Goal: Information Seeking & Learning: Learn about a topic

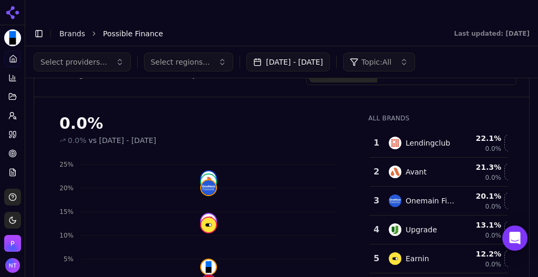
click at [73, 29] on link "Brands" at bounding box center [72, 33] width 26 height 8
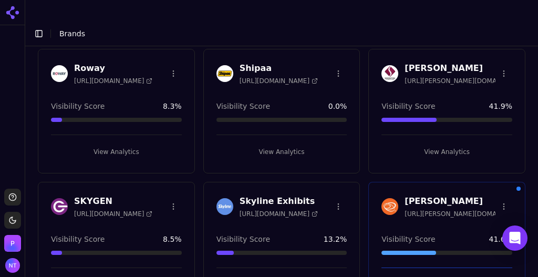
scroll to position [1907, 0]
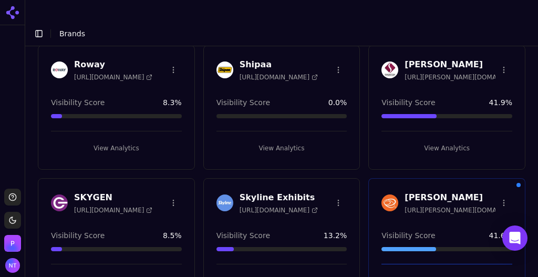
click at [119, 273] on button "View Analytics" at bounding box center [116, 281] width 131 height 17
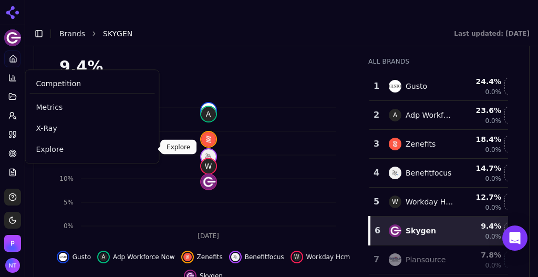
click at [45, 145] on span "Explore" at bounding box center [92, 149] width 112 height 11
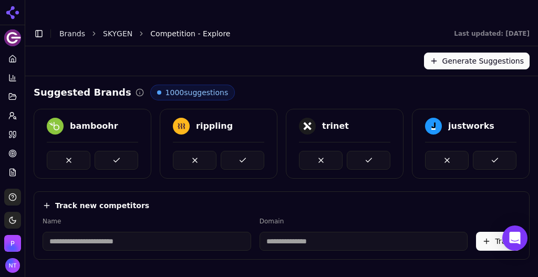
click at [158, 232] on input at bounding box center [147, 241] width 209 height 19
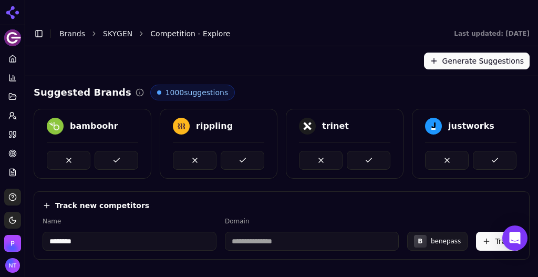
type input "********"
type input "**********"
click at [496, 232] on button "Track" at bounding box center [498, 241] width 45 height 19
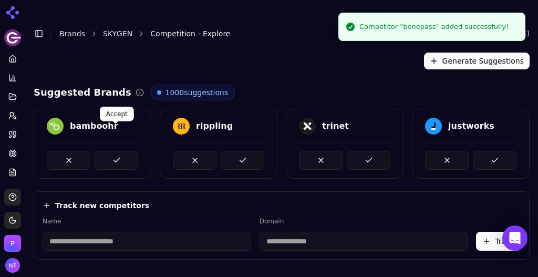
click at [132, 151] on button at bounding box center [117, 160] width 44 height 19
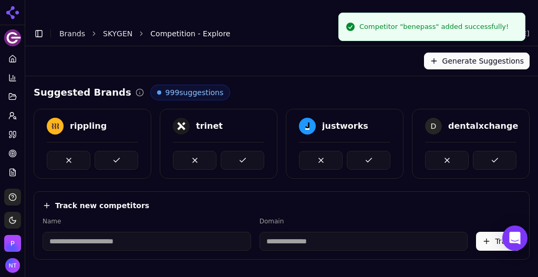
click at [132, 151] on button at bounding box center [117, 160] width 44 height 19
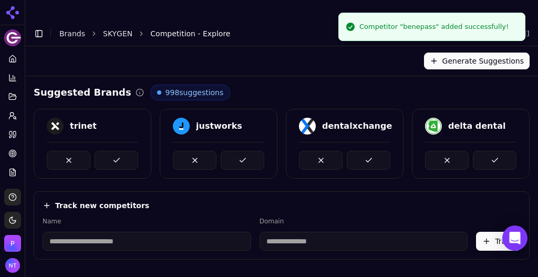
click at [132, 151] on button at bounding box center [117, 160] width 44 height 19
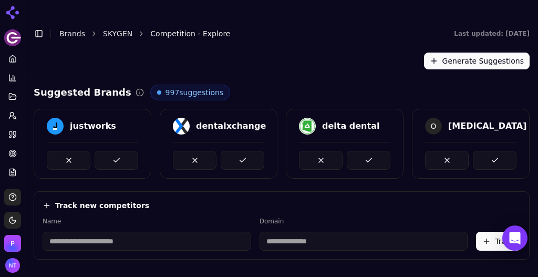
click at [132, 151] on button at bounding box center [117, 160] width 44 height 19
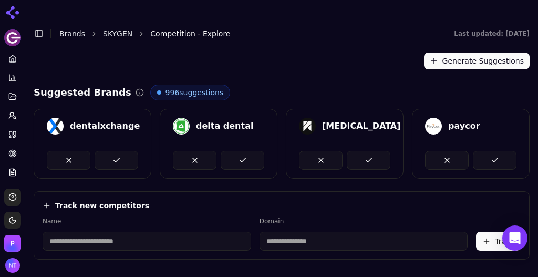
click at [108, 28] on link "SKYGEN" at bounding box center [117, 33] width 29 height 11
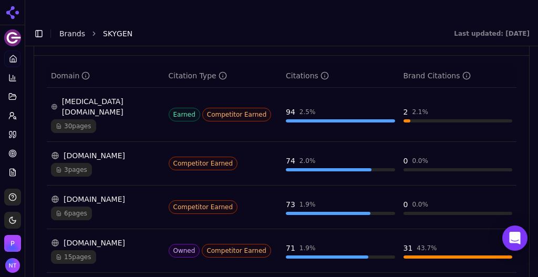
scroll to position [1187, 0]
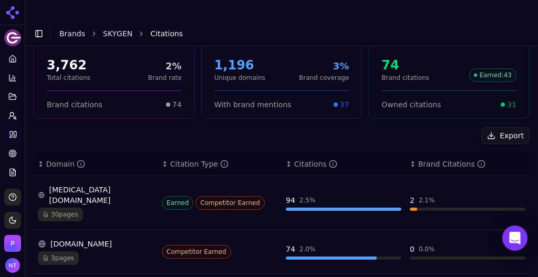
scroll to position [96, 0]
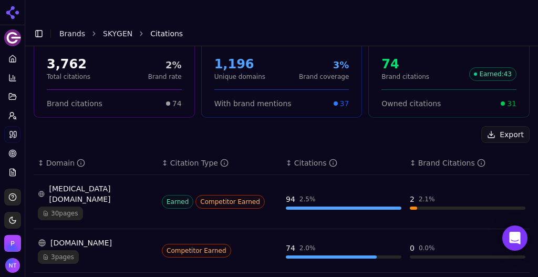
click at [116, 183] on div "overjet.com 30 pages" at bounding box center [96, 201] width 116 height 37
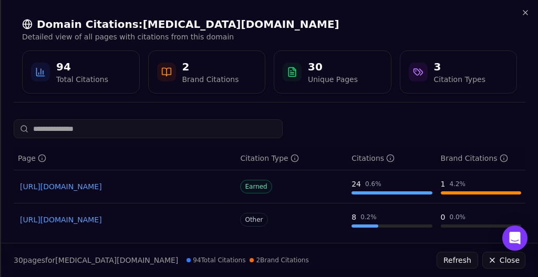
click at [140, 190] on link "[URL][DOMAIN_NAME]" at bounding box center [125, 186] width 210 height 11
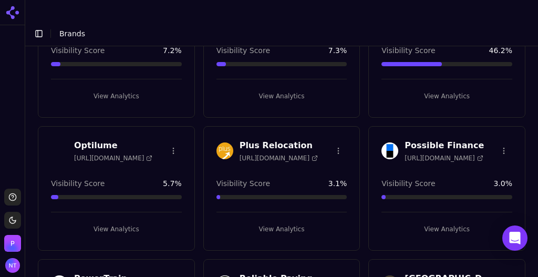
scroll to position [1578, 0]
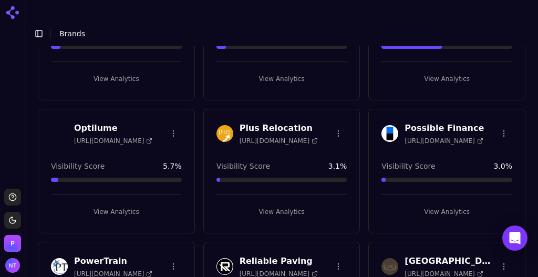
click at [460, 203] on button "View Analytics" at bounding box center [447, 211] width 131 height 17
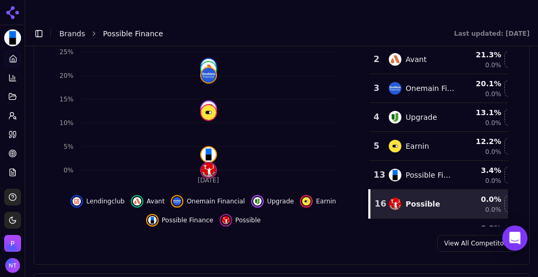
scroll to position [220, 0]
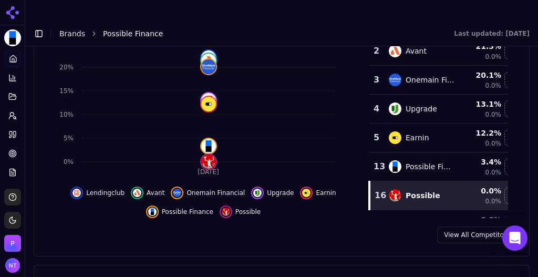
click at [423, 152] on td "Possible Finance" at bounding box center [422, 166] width 79 height 29
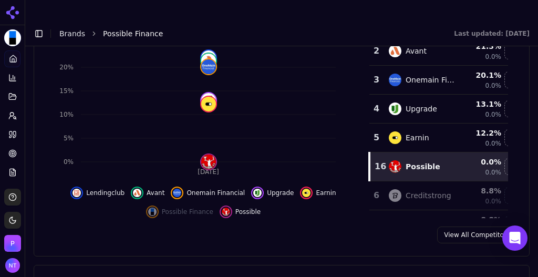
click at [419, 152] on td "Possible" at bounding box center [422, 166] width 79 height 29
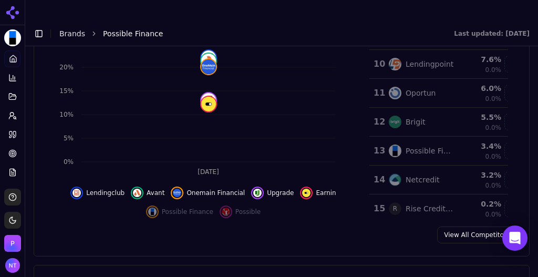
scroll to position [224, 0]
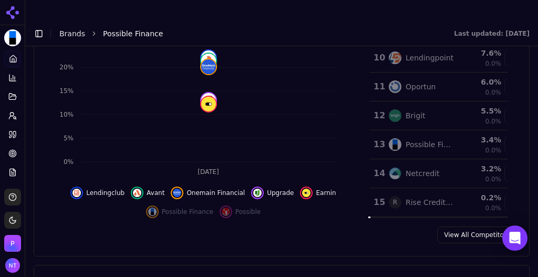
click at [436, 131] on td "Possible Finance" at bounding box center [422, 144] width 79 height 29
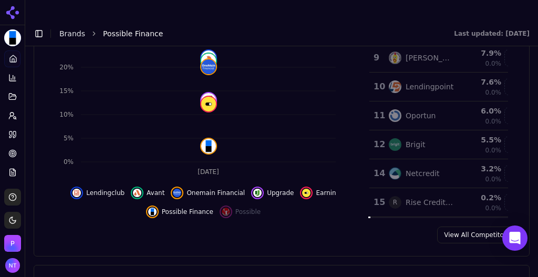
scroll to position [0, 0]
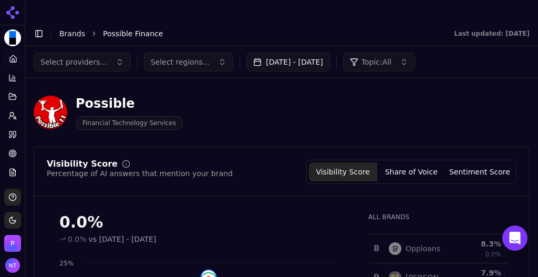
click at [39, 26] on button "Toggle Sidebar" at bounding box center [39, 33] width 15 height 15
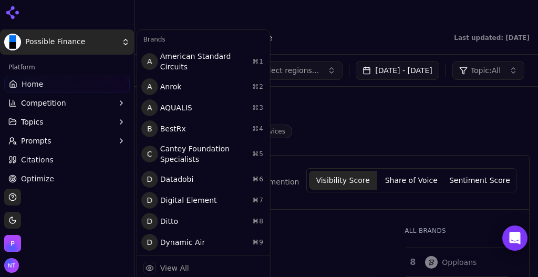
click at [87, 39] on html "Possible Finance Platform Home Competition Topics Prompts Citations Optimize Re…" at bounding box center [269, 149] width 538 height 298
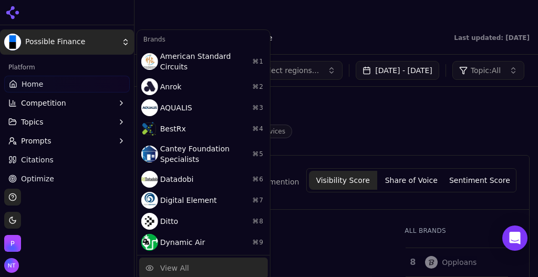
click at [185, 263] on div "View All" at bounding box center [174, 268] width 29 height 11
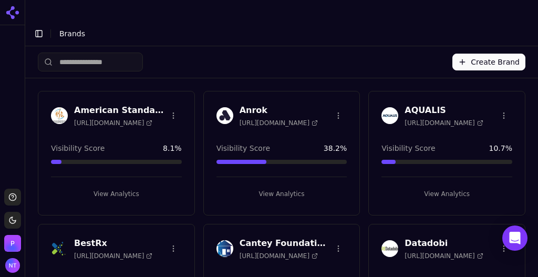
scroll to position [1527, 0]
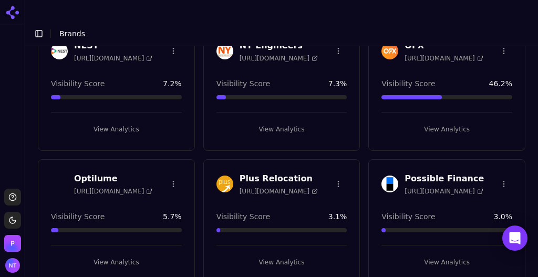
click at [500, 150] on html "Support Toggle theme Perrill Toggle Sidebar Brands Create Brand American Standa…" at bounding box center [269, 149] width 538 height 298
click at [476, 174] on div "Edit Brand" at bounding box center [473, 175] width 62 height 17
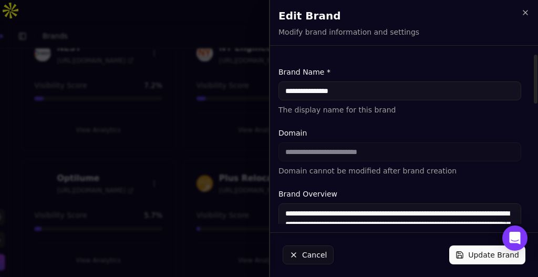
click at [472, 254] on button "Update Brand" at bounding box center [487, 254] width 76 height 19
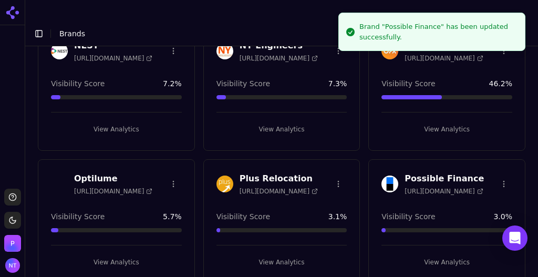
click at [439, 254] on button "View Analytics" at bounding box center [447, 262] width 131 height 17
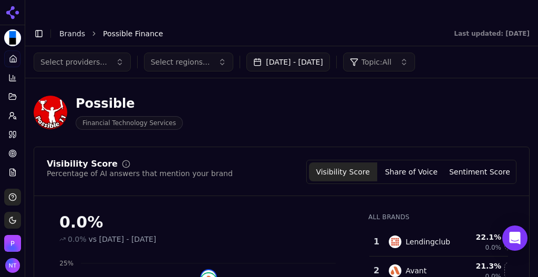
click at [75, 29] on link "Brands" at bounding box center [72, 33] width 26 height 8
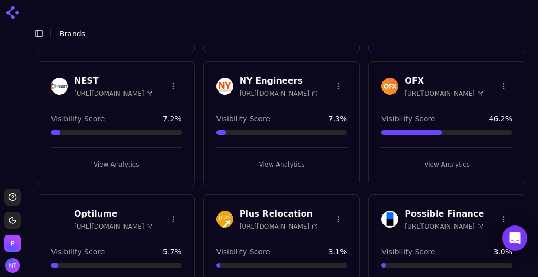
scroll to position [1545, 0]
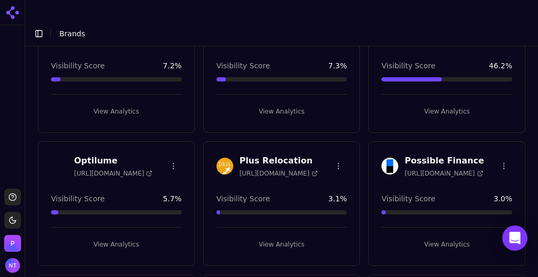
click at [461, 236] on button "View Analytics" at bounding box center [447, 244] width 131 height 17
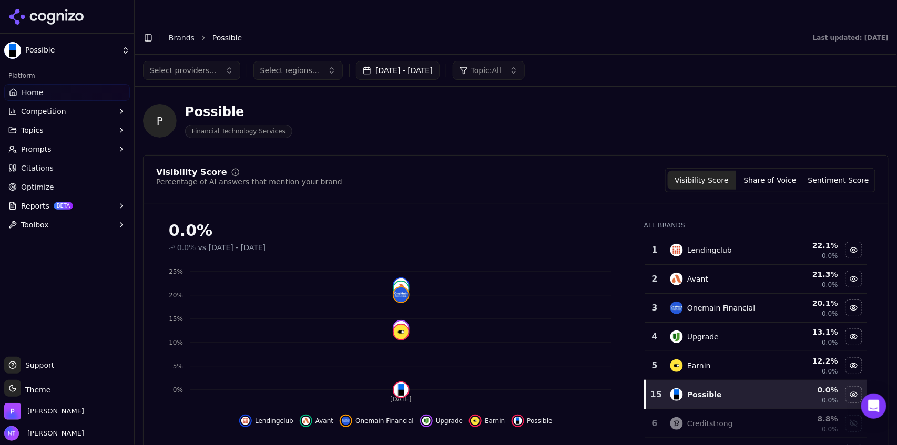
click at [179, 34] on link "Brands" at bounding box center [182, 38] width 26 height 8
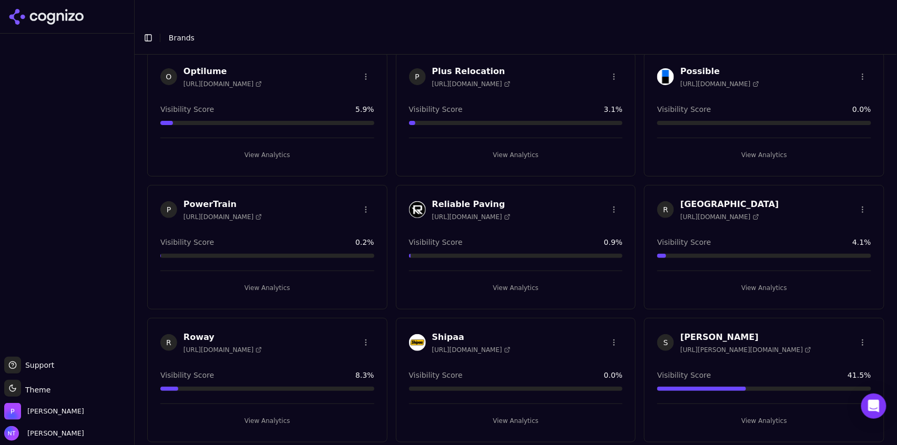
scroll to position [1648, 0]
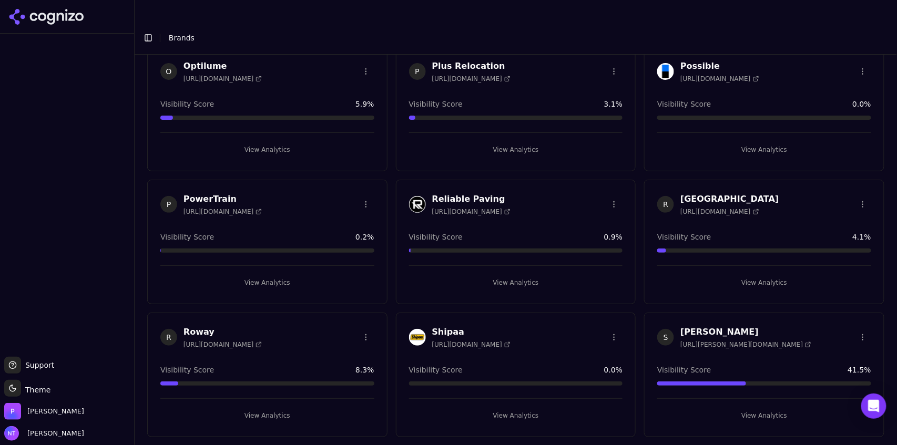
click at [858, 41] on html "Support Support Toggle theme Theme Perrill Nate Tower Toggle Sidebar Brands Cre…" at bounding box center [448, 233] width 897 height 466
click at [827, 65] on div "Edit Brand" at bounding box center [832, 69] width 62 height 17
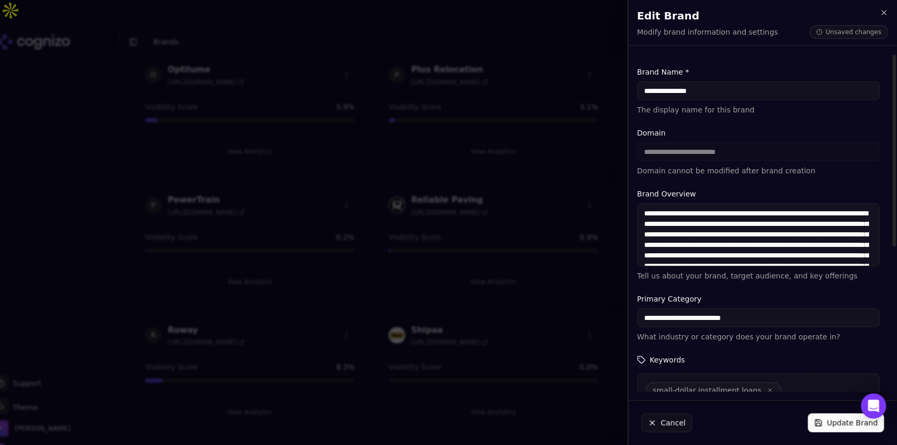
type input "**********"
click at [835, 419] on button "Update Brand" at bounding box center [846, 423] width 76 height 19
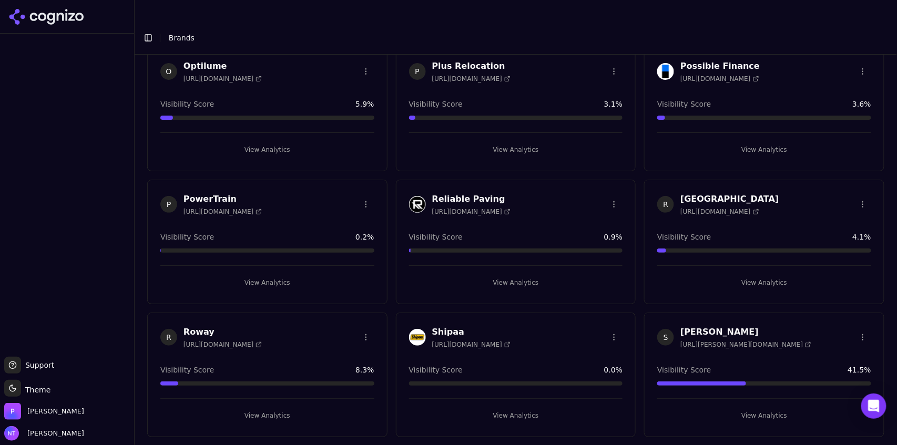
click at [744, 141] on button "View Analytics" at bounding box center [764, 149] width 214 height 17
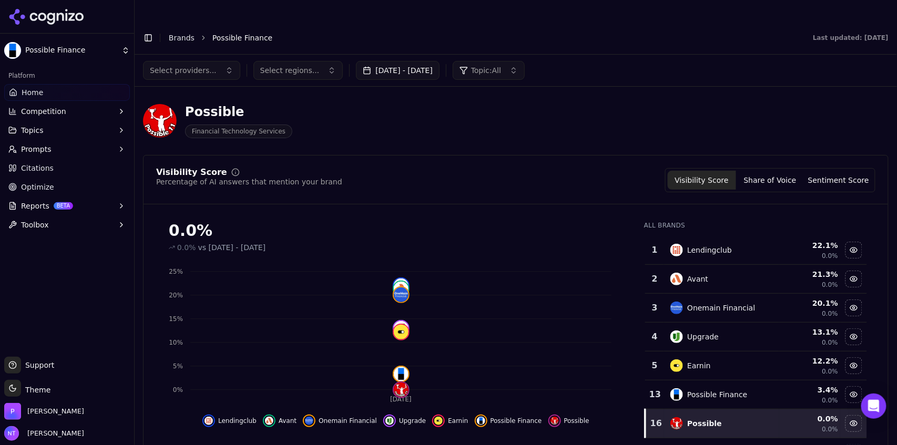
scroll to position [33, 0]
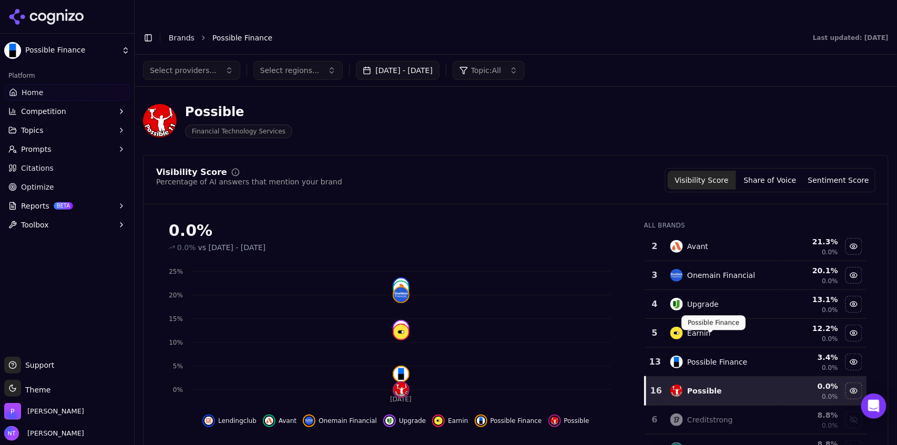
click at [721, 357] on div "Possible Finance" at bounding box center [717, 362] width 60 height 11
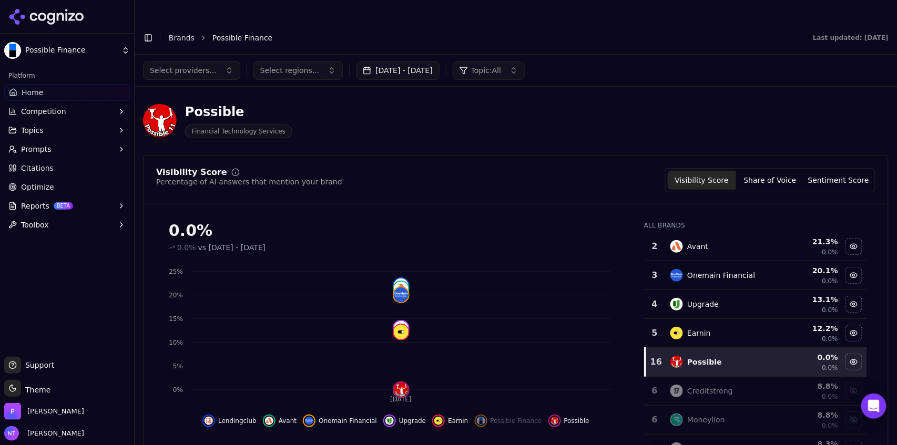
click at [798, 348] on td "0.0 % 0.0%" at bounding box center [809, 362] width 61 height 29
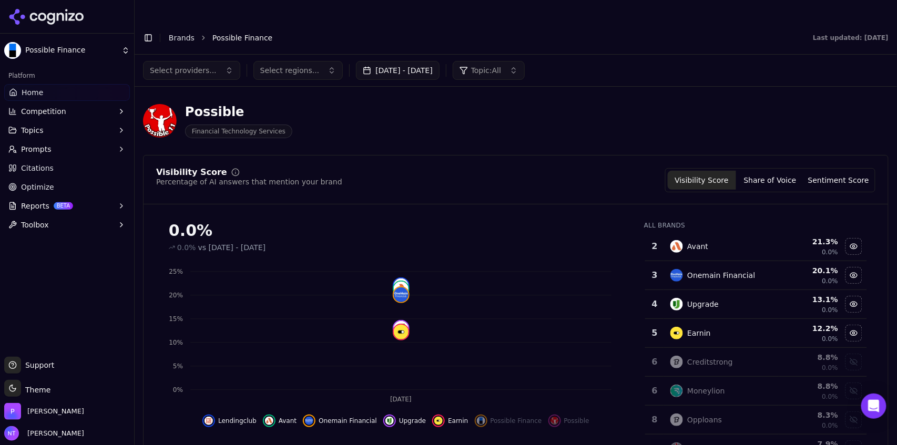
drag, startPoint x: 861, startPoint y: 311, endPoint x: 861, endPoint y: 340, distance: 28.9
click at [861, 340] on div "All Brands 1 Lendingclub 22.1 % 0.0% 2 Avant 21.3 % 0.0% 3 Onemain Financial 20…" at bounding box center [755, 329] width 240 height 233
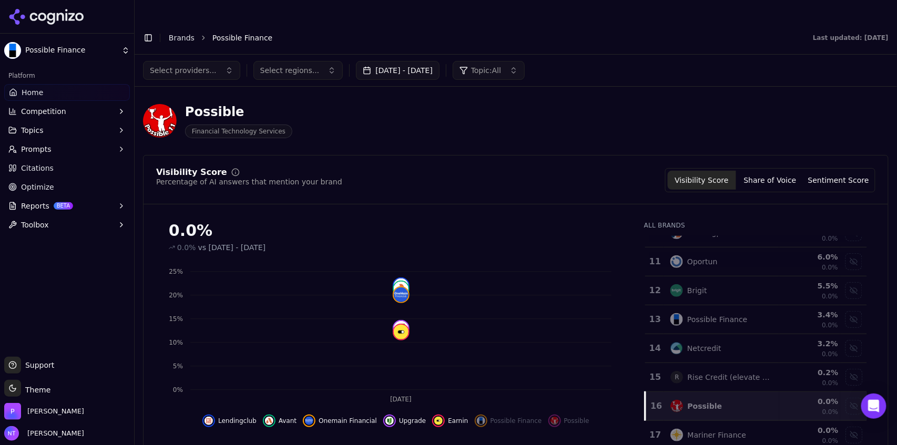
scroll to position [280, 0]
click at [846, 310] on div "Show possible finance data" at bounding box center [854, 318] width 16 height 16
click at [846, 310] on div "Show brigit data" at bounding box center [854, 318] width 16 height 16
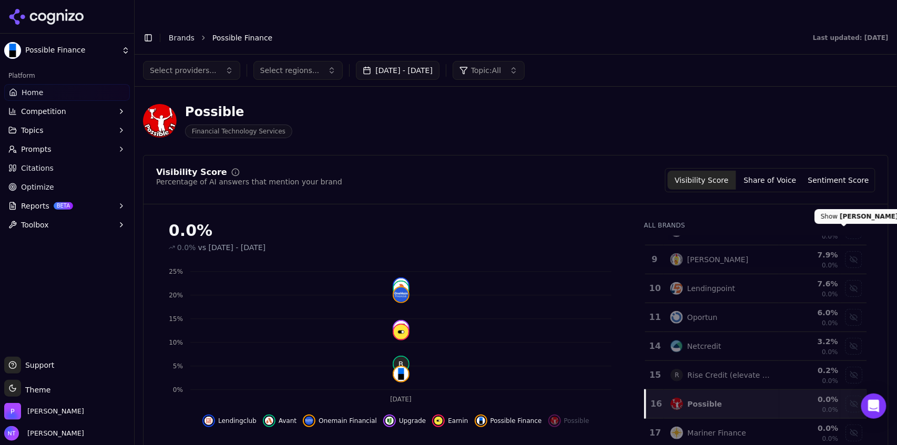
click at [846, 252] on div "Show dave data" at bounding box center [854, 260] width 16 height 16
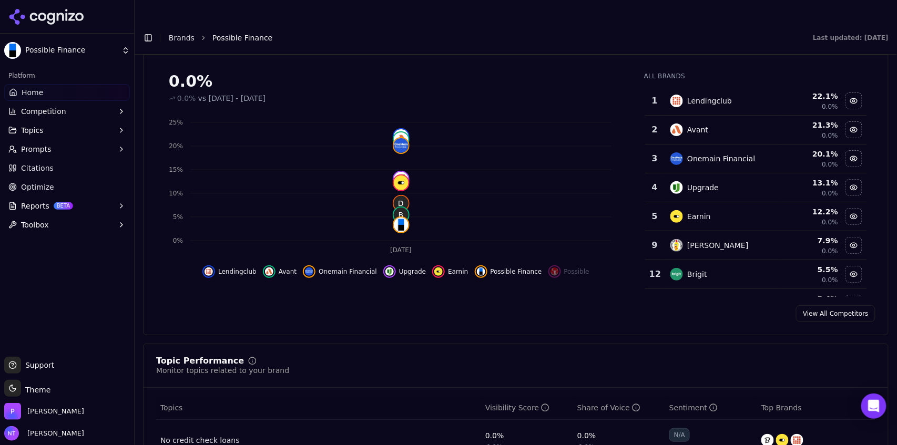
scroll to position [150, 0]
click at [846, 208] on div "Hide earnin data" at bounding box center [854, 216] width 16 height 16
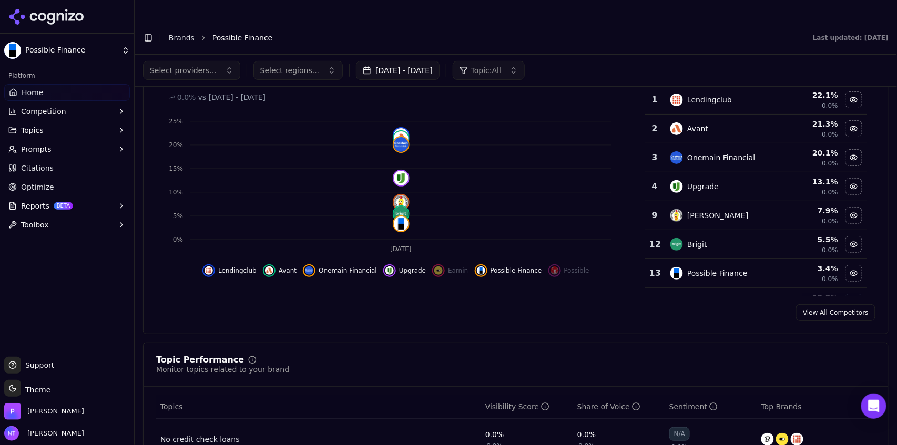
scroll to position [0, 0]
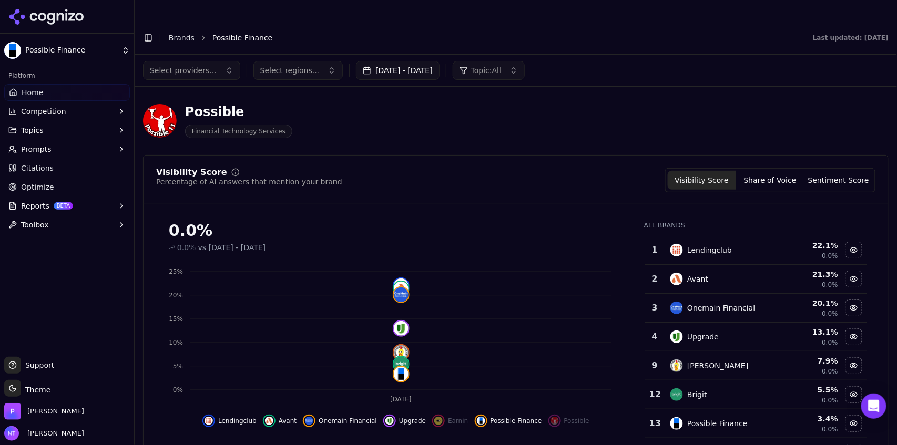
click at [749, 171] on button "Share of Voice" at bounding box center [770, 180] width 68 height 19
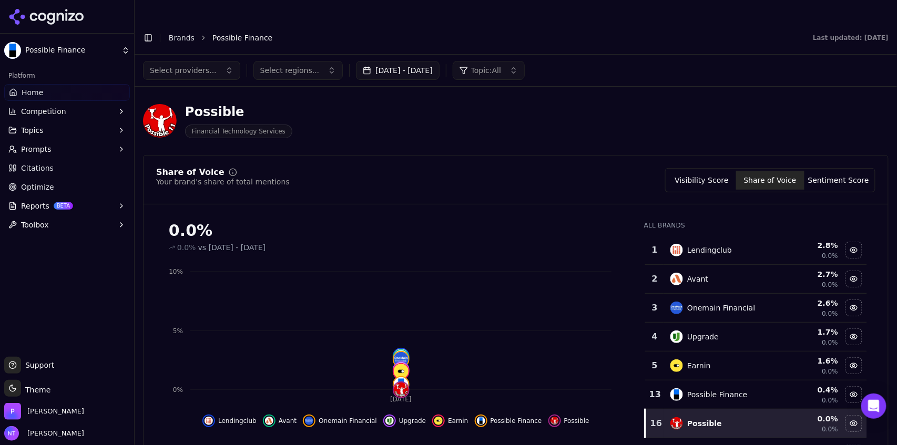
click at [837, 171] on button "Sentiment Score" at bounding box center [838, 180] width 68 height 19
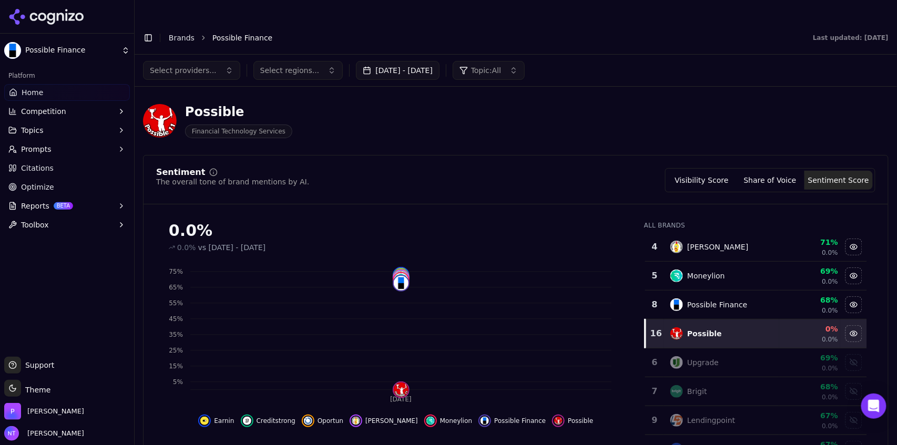
scroll to position [96, 0]
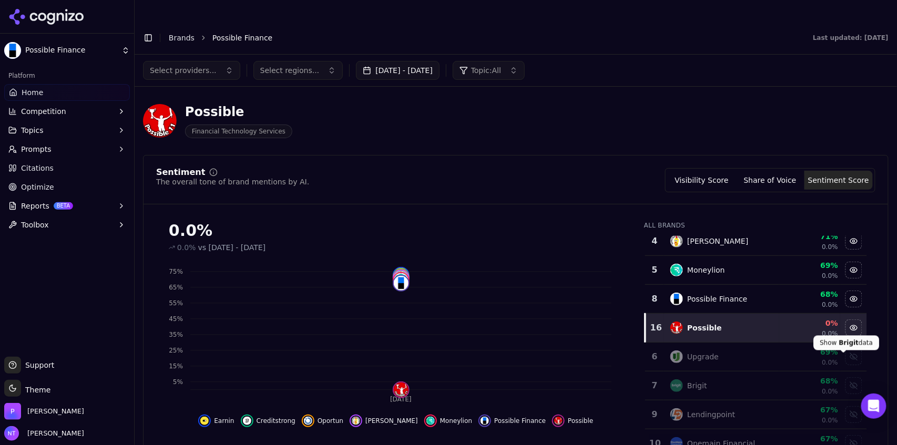
click at [846, 378] on div "Show brigit data" at bounding box center [854, 386] width 16 height 16
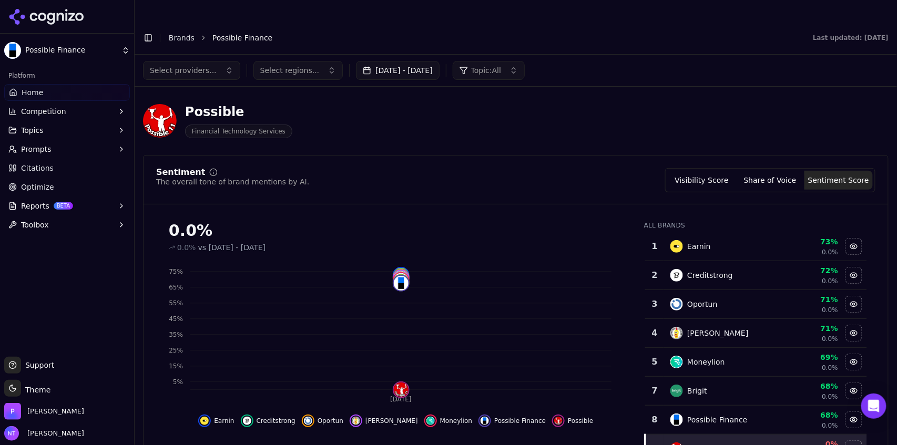
scroll to position [0, 0]
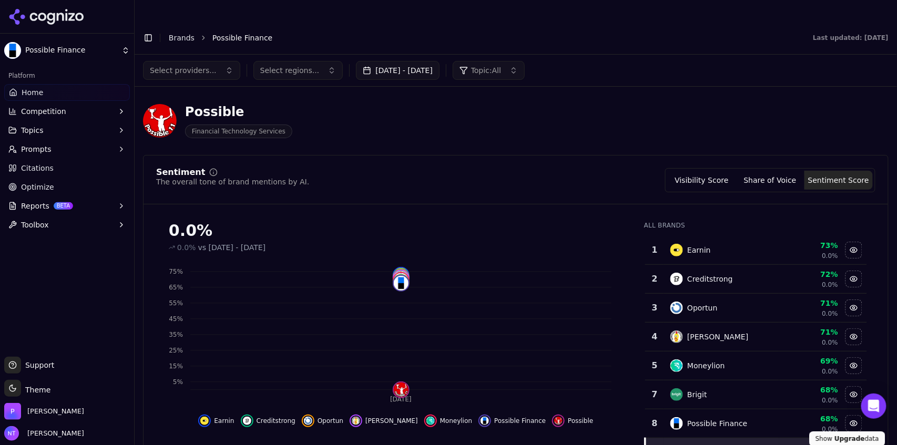
click at [617, 61] on div "Select providers... Select regions... Aug 23, 2025 - Sep 22, 2025 Topic: All" at bounding box center [515, 70] width 745 height 19
click at [208, 65] on span "Select providers..." at bounding box center [183, 70] width 67 height 11
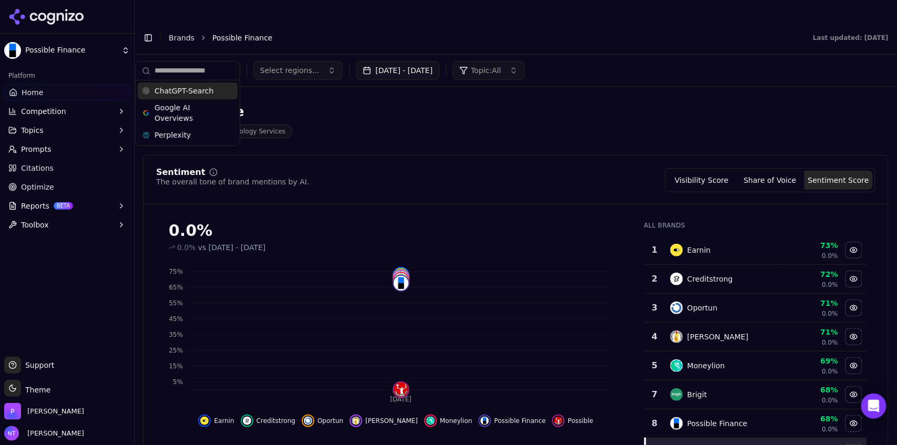
click at [194, 92] on span "ChatGPT-Search" at bounding box center [184, 91] width 59 height 11
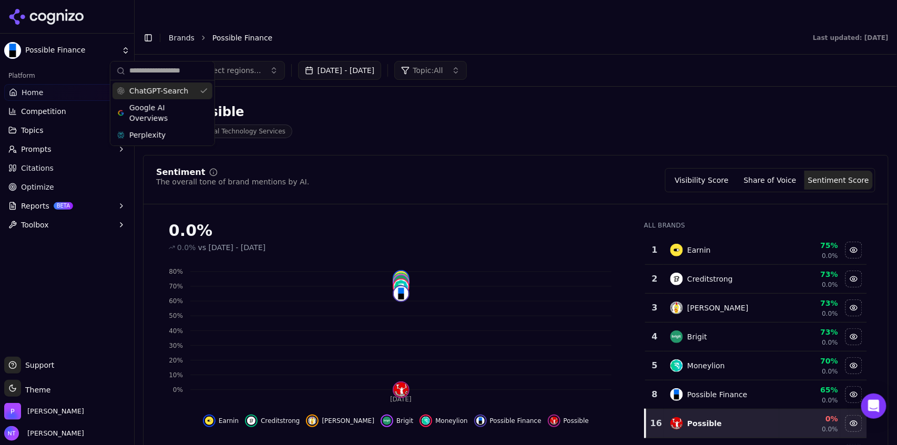
click at [717, 171] on button "Visibility Score" at bounding box center [701, 180] width 68 height 19
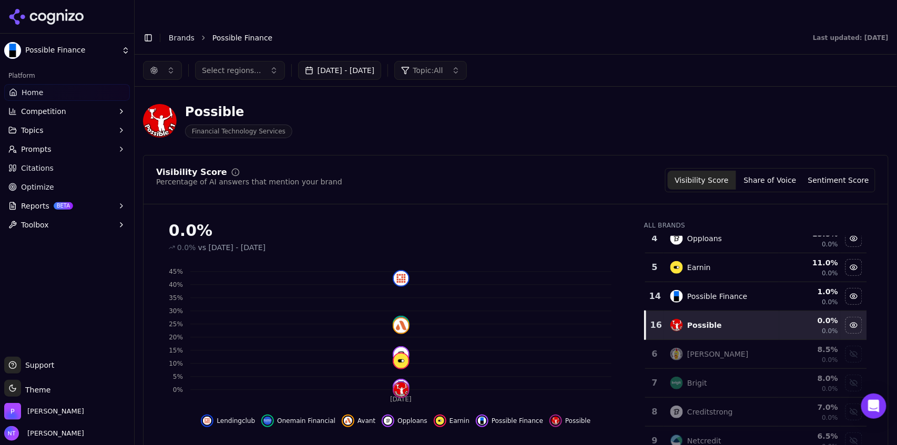
click at [160, 61] on button "button" at bounding box center [162, 70] width 39 height 19
click at [156, 116] on span "Google AI Overviews" at bounding box center [162, 112] width 66 height 21
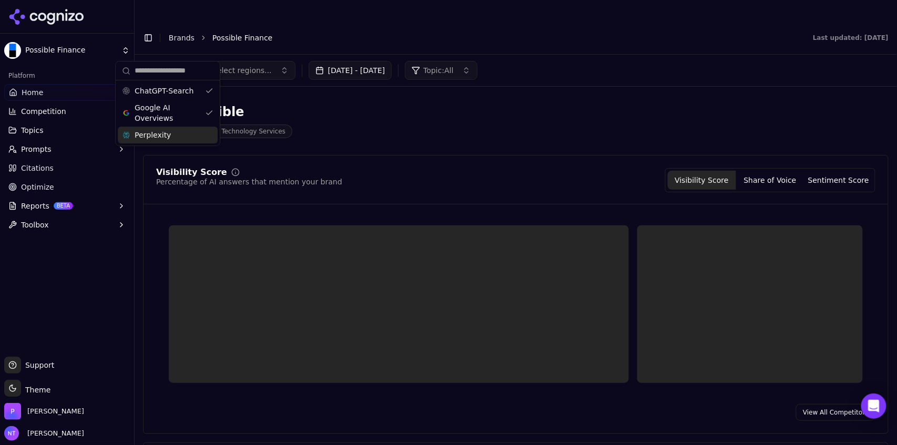
click at [156, 133] on span "Perplexity" at bounding box center [153, 135] width 36 height 11
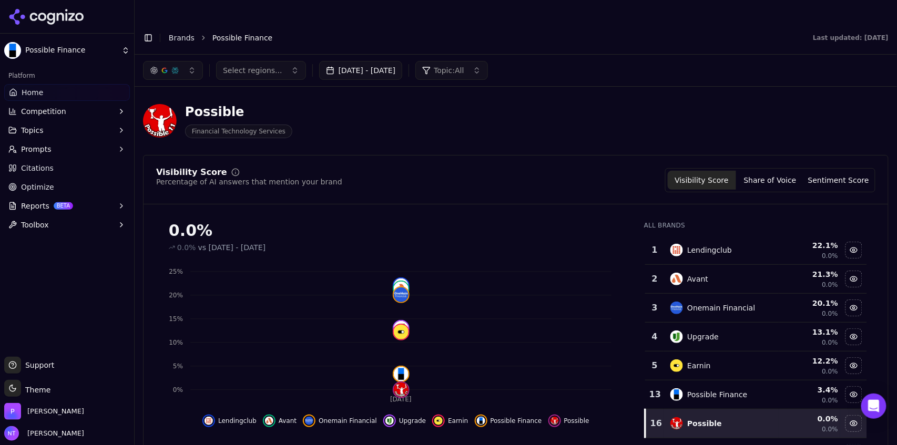
click at [46, 112] on span "Competition" at bounding box center [43, 111] width 45 height 11
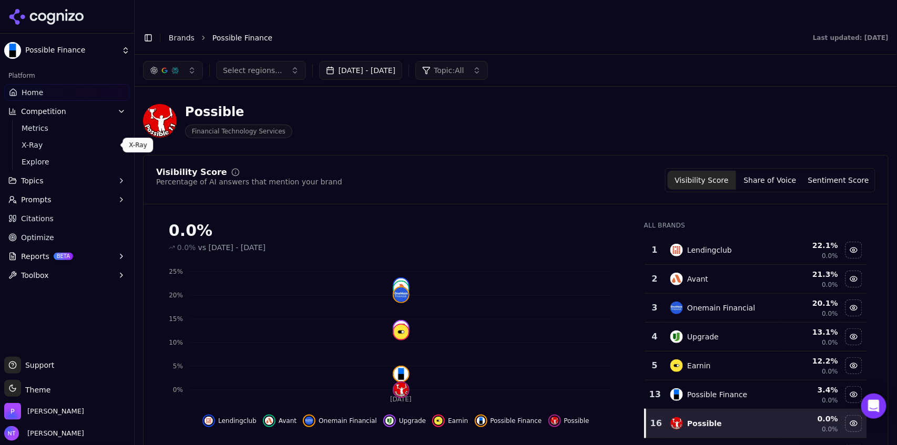
click at [50, 143] on span "X-Ray" at bounding box center [67, 145] width 91 height 11
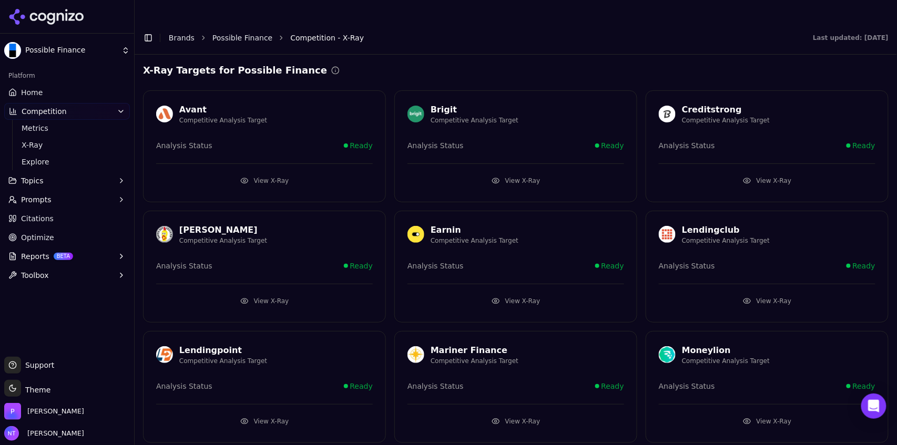
click at [45, 91] on link "Home" at bounding box center [67, 92] width 126 height 17
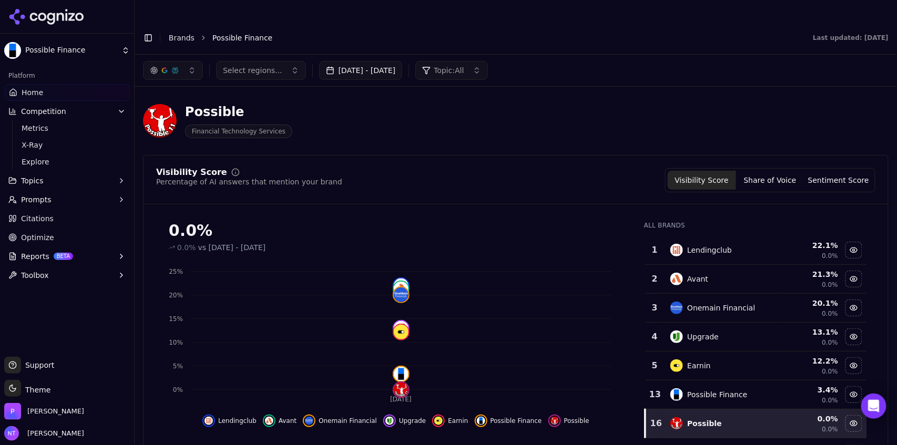
click at [217, 104] on div "Possible" at bounding box center [238, 112] width 107 height 17
click at [690, 389] on div "Possible Finance" at bounding box center [717, 394] width 60 height 11
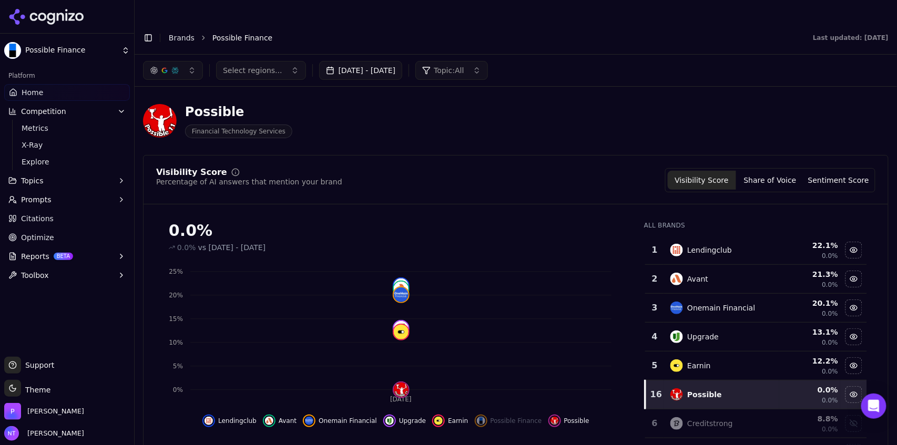
click at [690, 389] on div "Possible" at bounding box center [704, 394] width 35 height 11
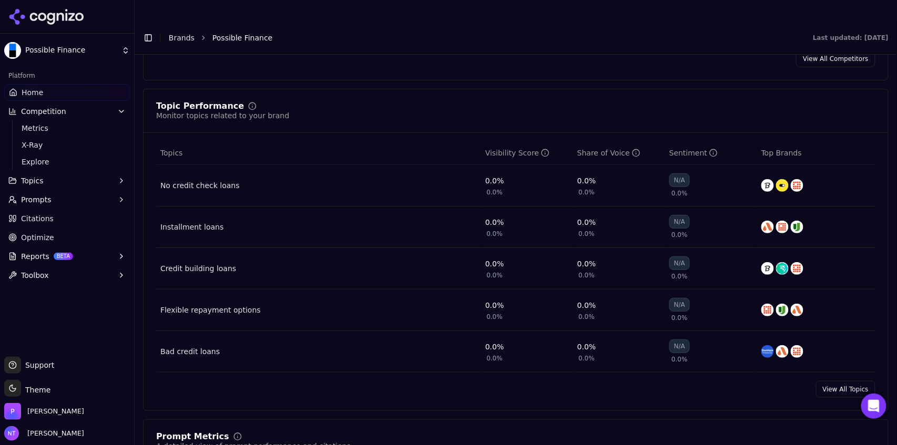
scroll to position [429, 0]
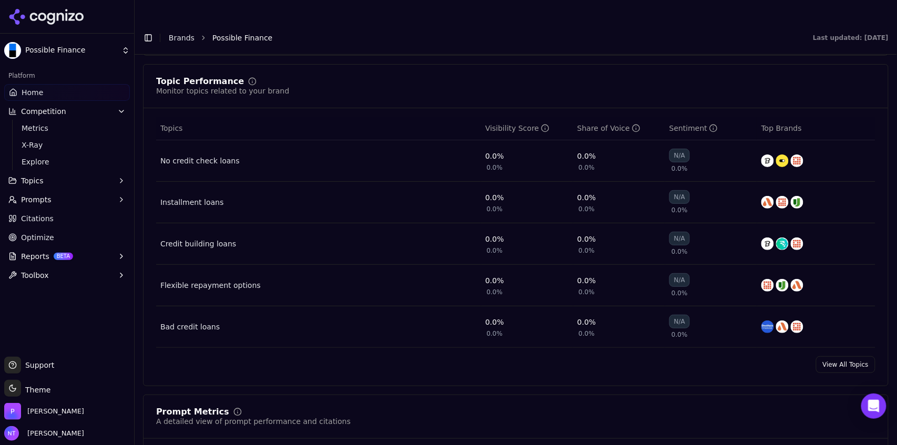
click at [194, 322] on div "Bad credit loans" at bounding box center [189, 327] width 59 height 11
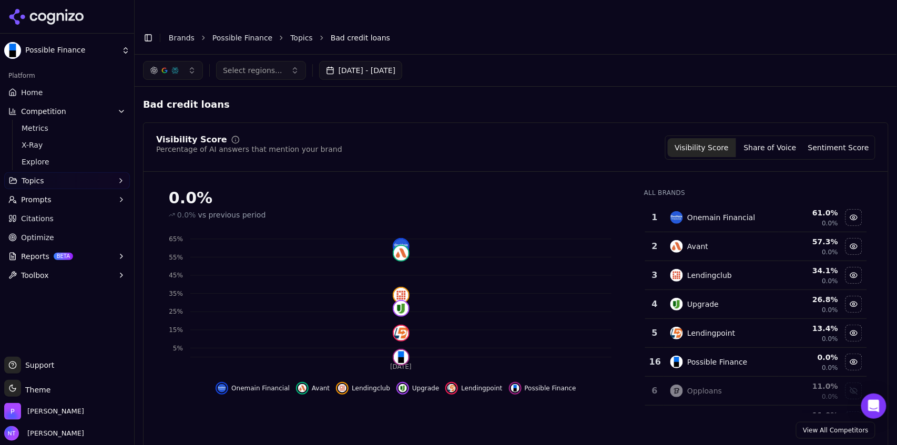
click at [292, 33] on link "Topics" at bounding box center [301, 38] width 23 height 11
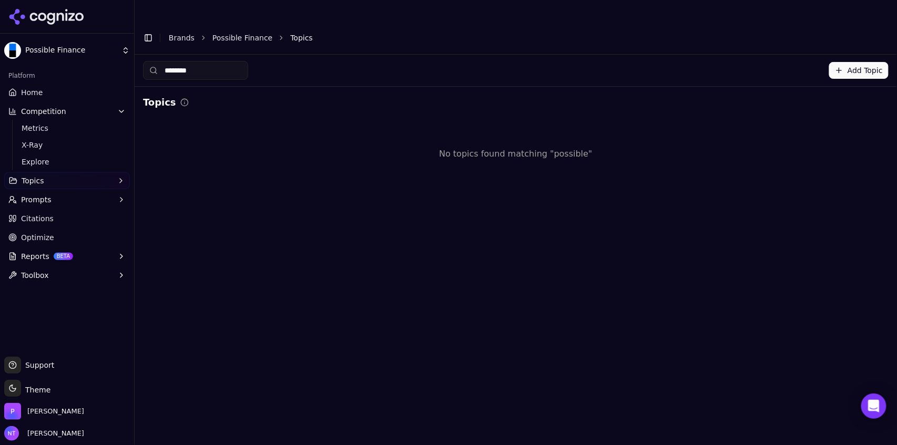
click at [193, 61] on input "********" at bounding box center [195, 70] width 105 height 19
type input "*"
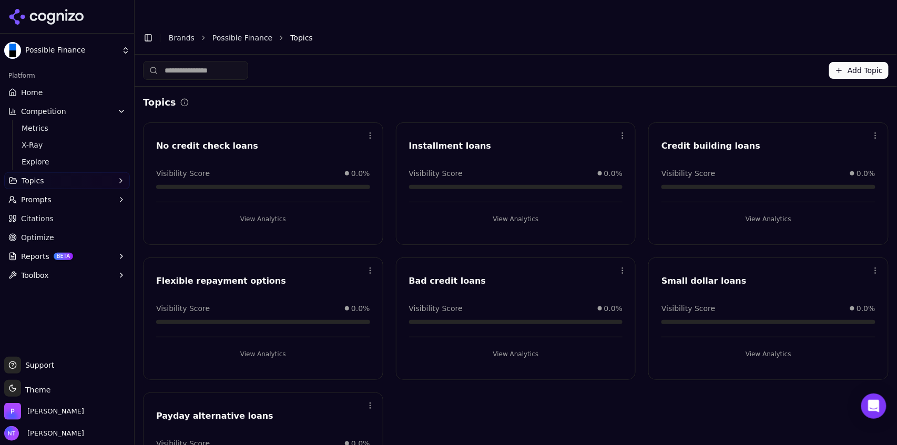
click at [742, 211] on button "View Analytics" at bounding box center [768, 219] width 214 height 17
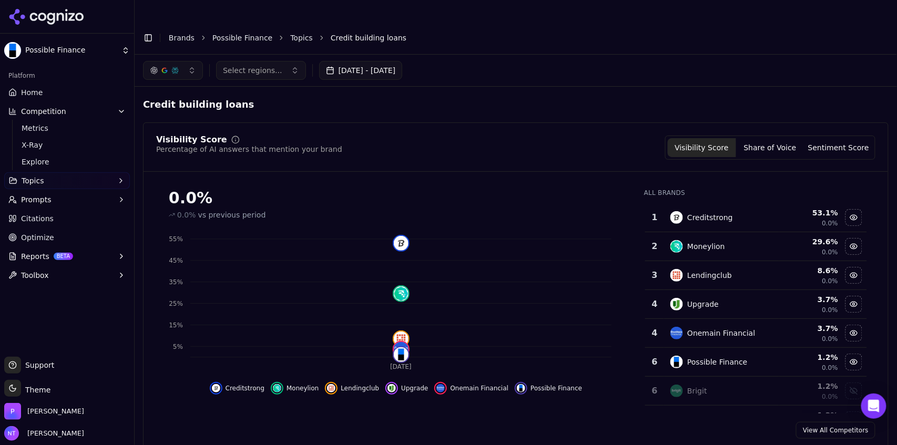
click at [238, 33] on link "Possible Finance" at bounding box center [242, 38] width 60 height 11
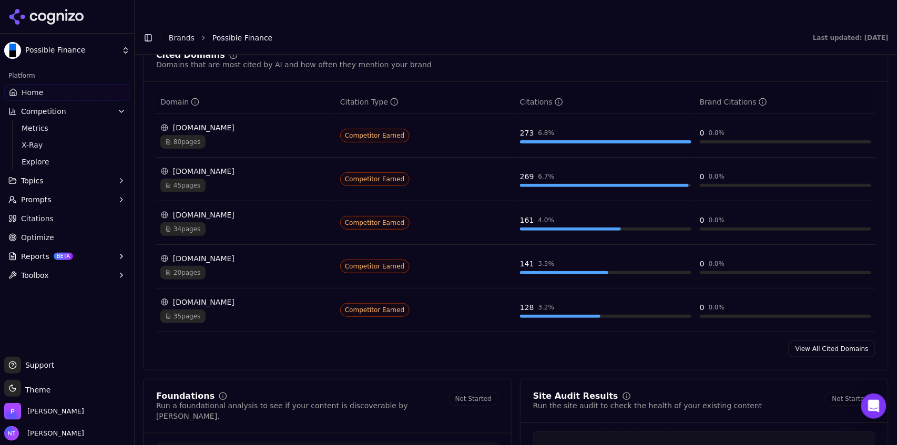
scroll to position [1122, 0]
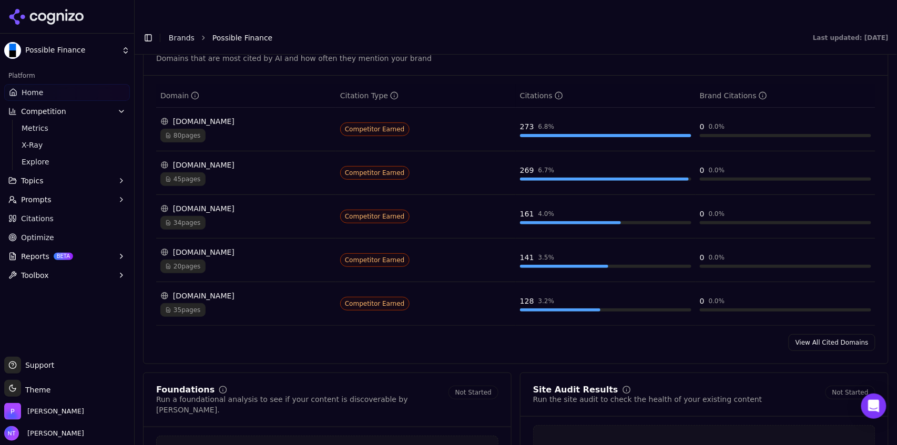
click at [816, 334] on link "View All Cited Domains" at bounding box center [831, 342] width 87 height 17
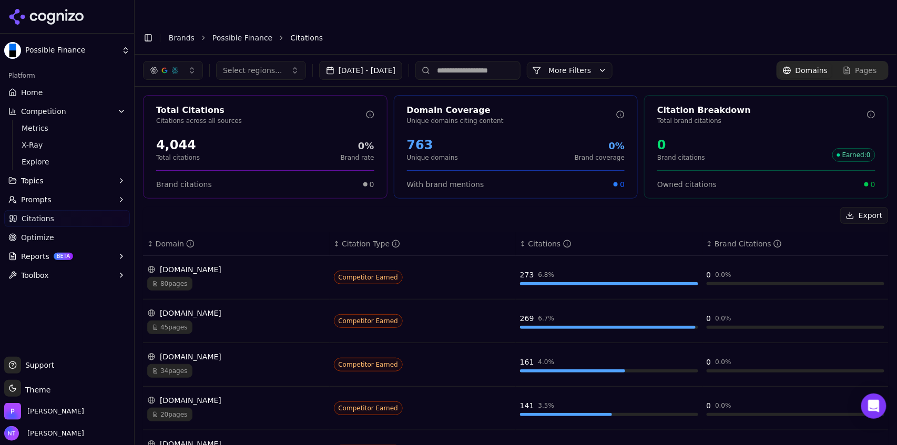
click at [494, 61] on input at bounding box center [467, 70] width 105 height 19
type input "********"
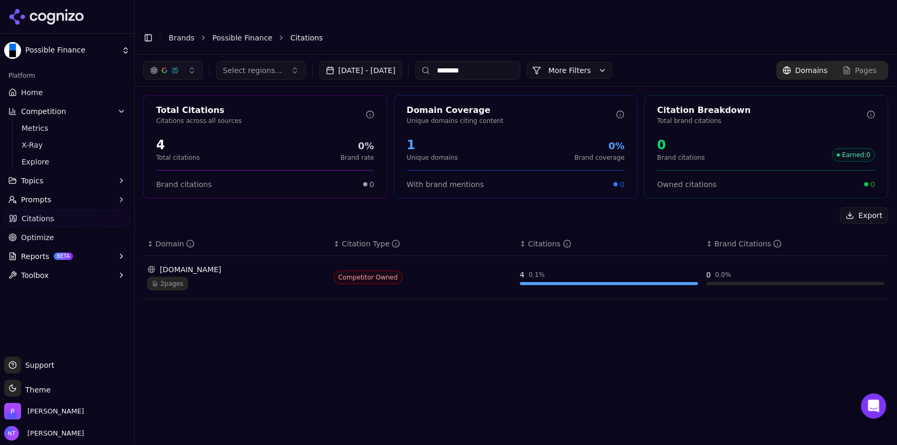
click at [224, 277] on div "2 pages" at bounding box center [236, 284] width 178 height 14
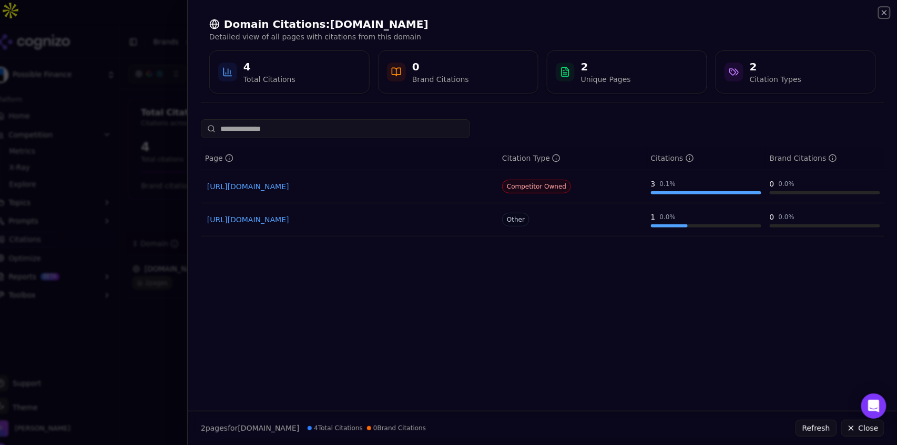
click at [883, 15] on icon "button" at bounding box center [884, 12] width 8 height 8
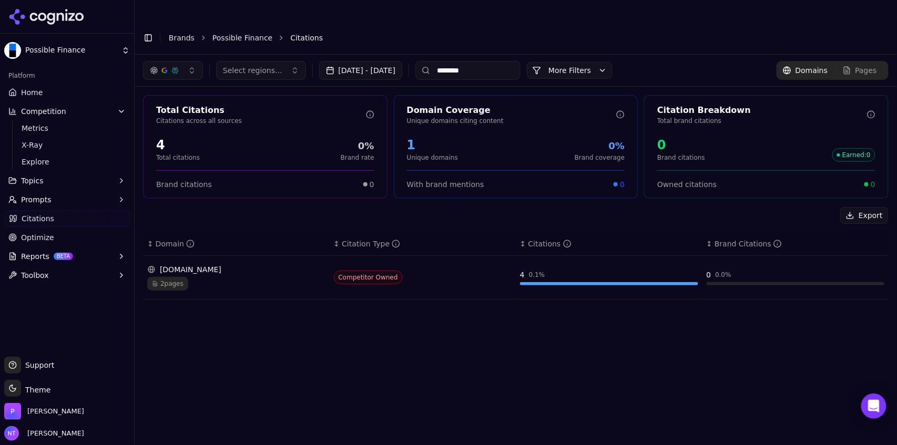
click at [228, 33] on link "Possible Finance" at bounding box center [242, 38] width 60 height 11
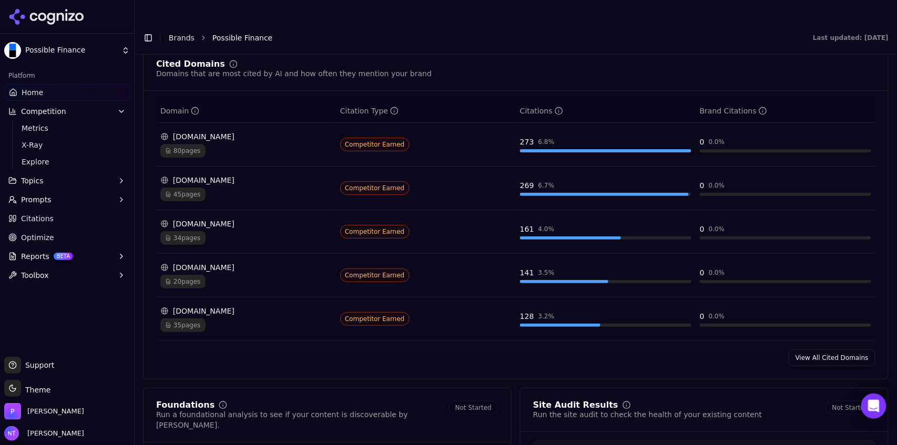
scroll to position [1142, 0]
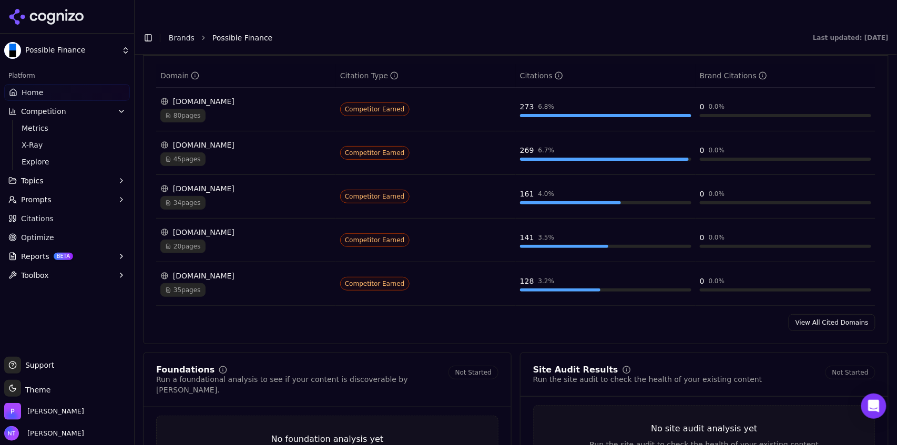
click at [816, 314] on link "View All Cited Domains" at bounding box center [831, 322] width 87 height 17
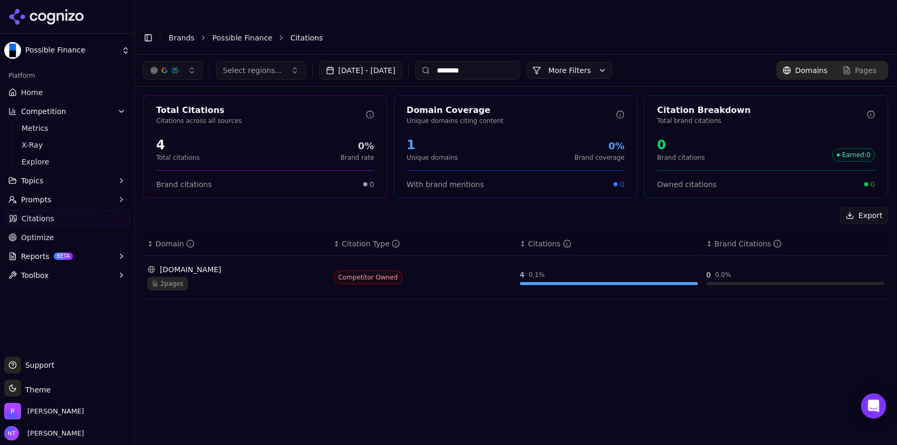
click at [231, 264] on div "possiblefinance.com" at bounding box center [236, 269] width 178 height 11
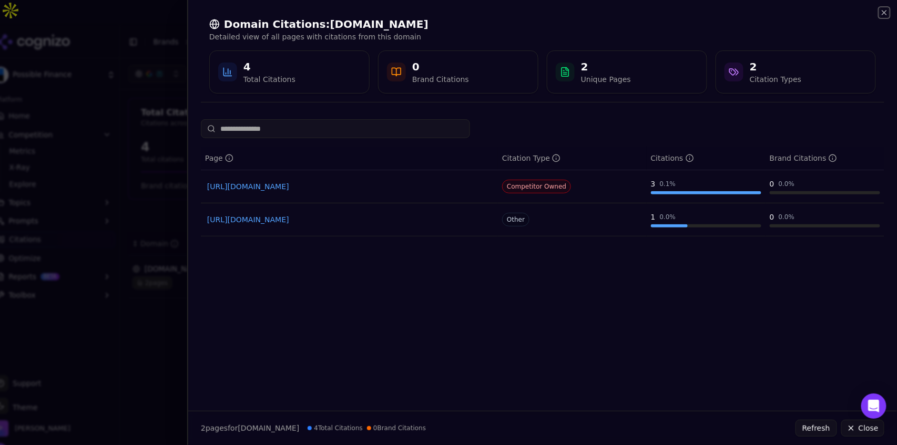
drag, startPoint x: 882, startPoint y: 13, endPoint x: 806, endPoint y: 12, distance: 76.2
click at [882, 13] on icon "button" at bounding box center [884, 12] width 8 height 8
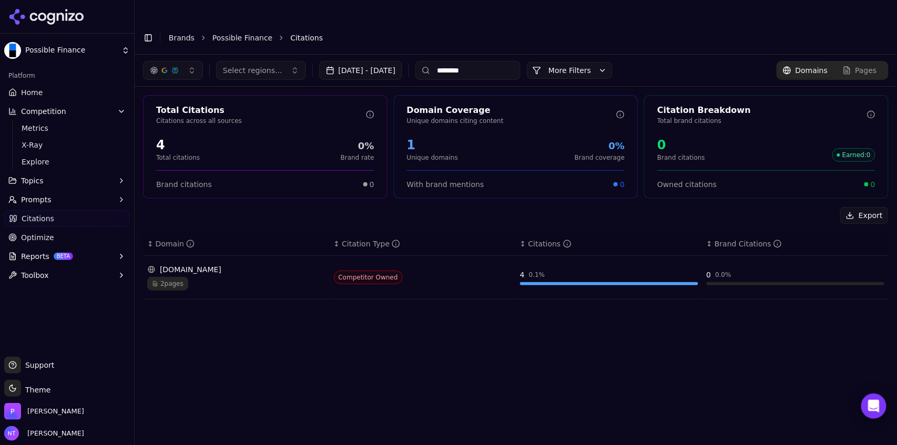
click at [496, 61] on input "********" at bounding box center [467, 70] width 105 height 19
type input "****"
type input "******"
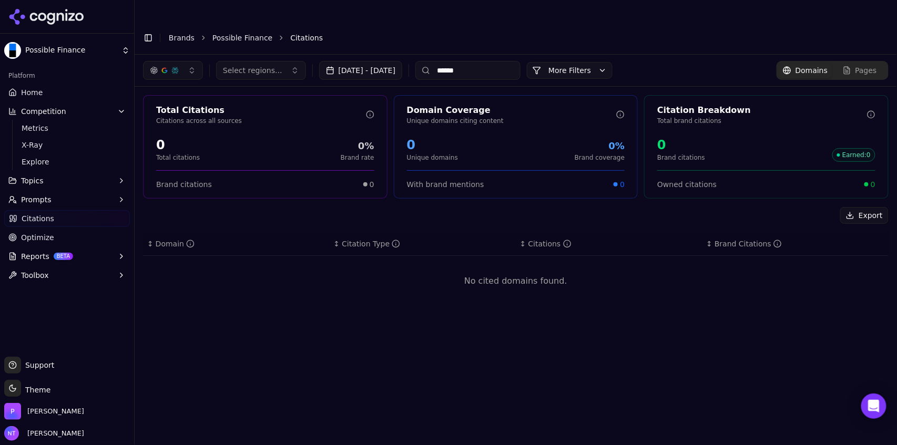
click at [501, 61] on input "******" at bounding box center [467, 70] width 105 height 19
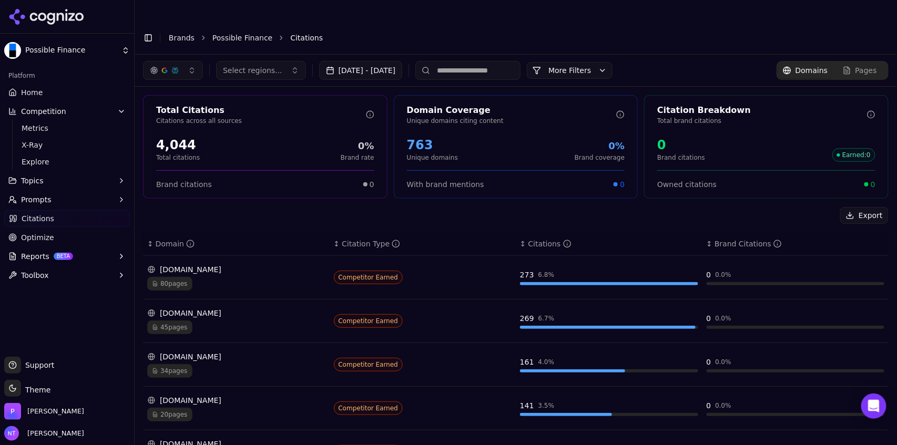
click at [586, 62] on button "More Filters" at bounding box center [570, 70] width 86 height 17
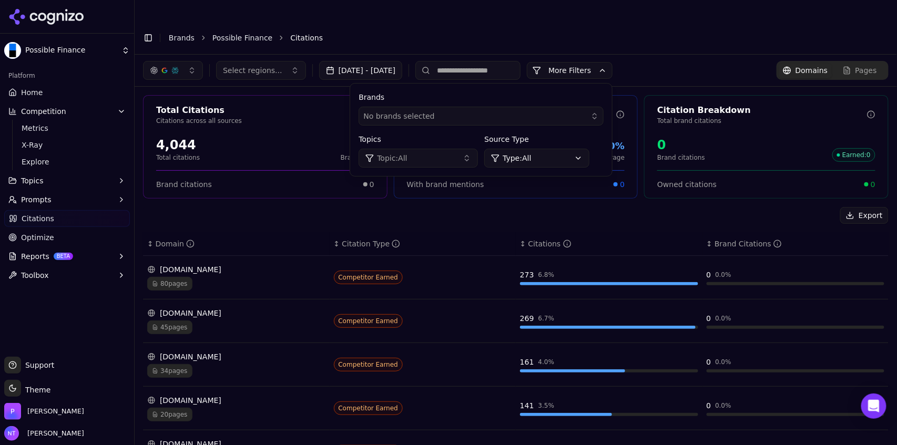
click at [574, 25] on header "Toggle Sidebar Brands Possible Finance Citations" at bounding box center [516, 38] width 762 height 34
click at [485, 61] on input at bounding box center [467, 70] width 105 height 19
click at [520, 61] on input at bounding box center [467, 70] width 105 height 19
click at [471, 61] on input at bounding box center [467, 70] width 105 height 19
type input "****"
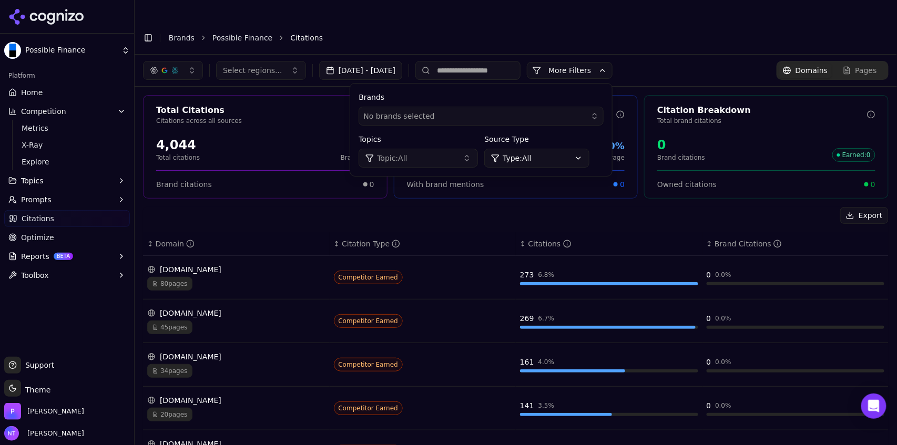
click at [243, 33] on link "Possible Finance" at bounding box center [242, 38] width 60 height 11
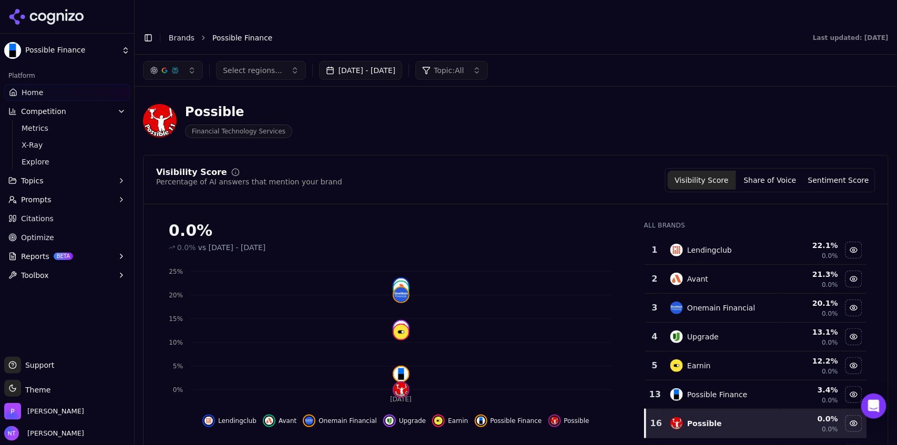
click at [60, 217] on link "Citations" at bounding box center [67, 218] width 126 height 17
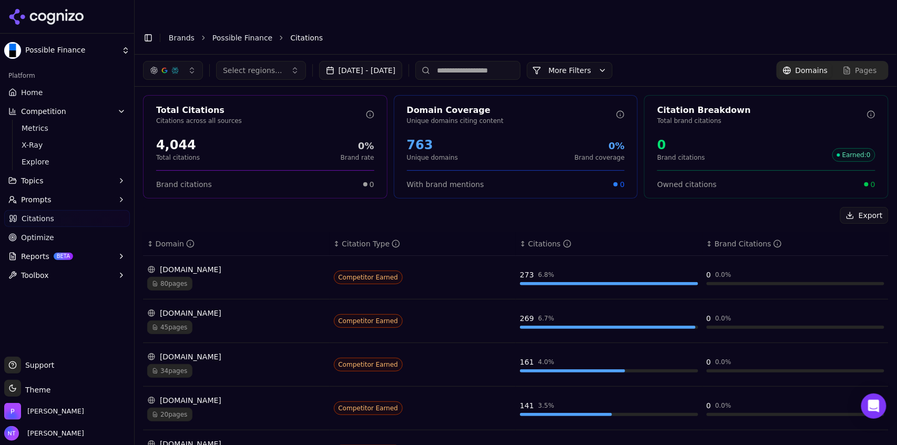
click at [493, 61] on input at bounding box center [467, 70] width 105 height 19
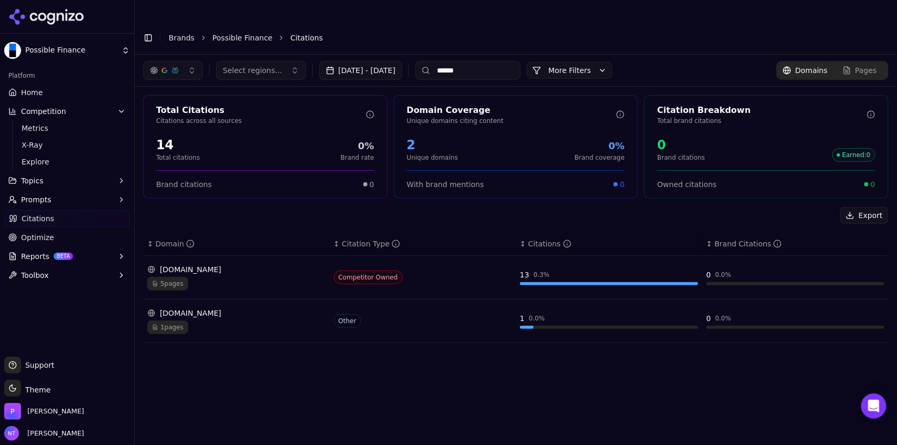
click at [228, 277] on div "5 pages" at bounding box center [236, 284] width 178 height 14
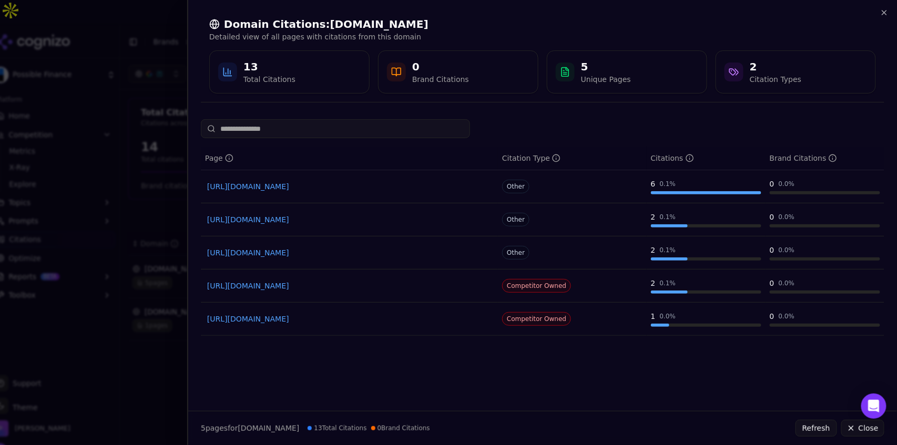
click at [596, 42] on p "Detailed view of all pages with citations from this domain" at bounding box center [542, 37] width 666 height 11
click at [167, 69] on div at bounding box center [448, 222] width 897 height 445
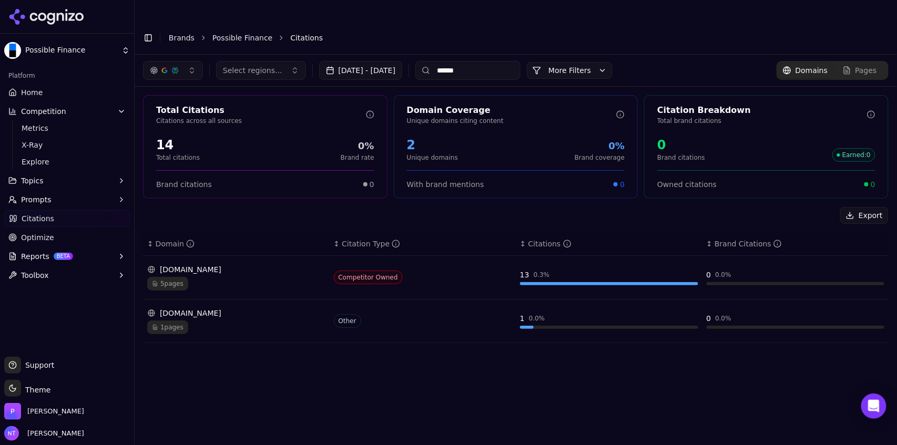
click at [475, 61] on input "******" at bounding box center [467, 70] width 105 height 19
type input "*"
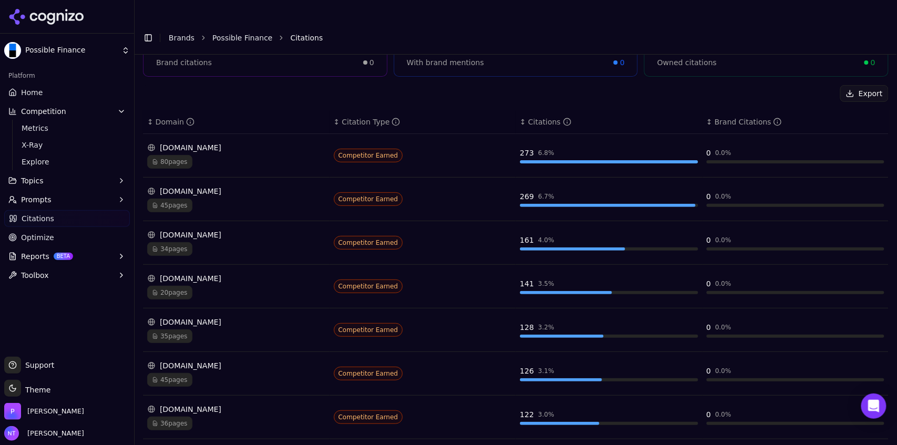
scroll to position [123, 0]
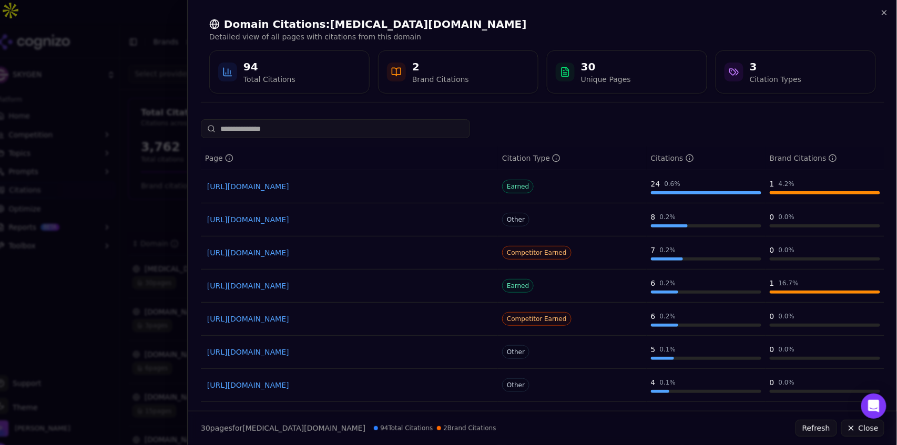
scroll to position [73, 0]
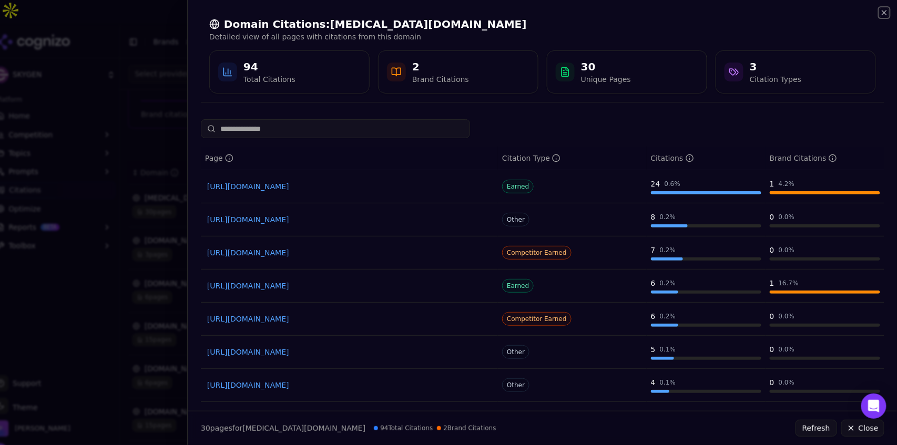
click at [883, 13] on icon "button" at bounding box center [884, 12] width 8 height 8
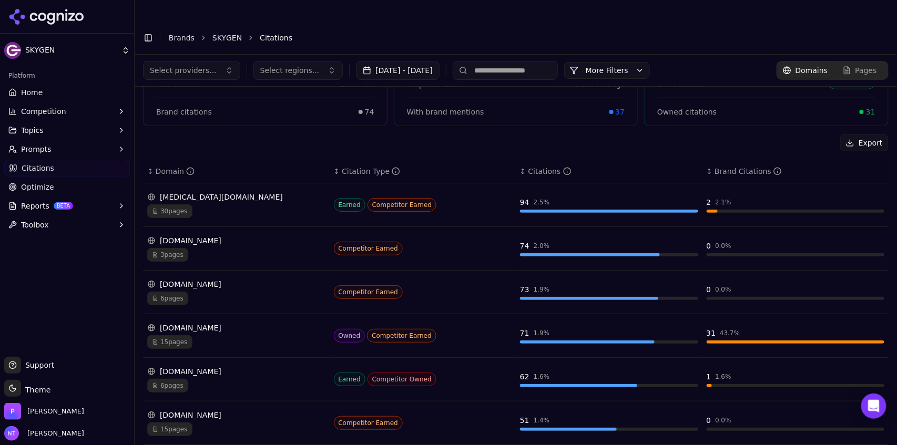
scroll to position [0, 0]
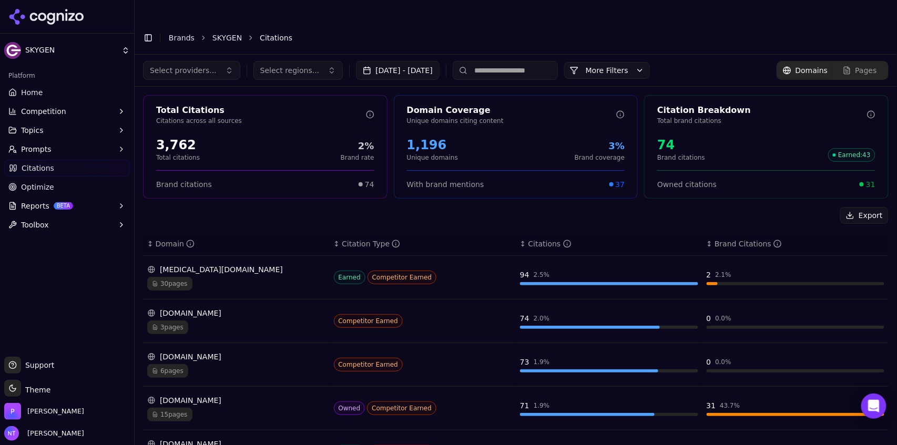
click at [224, 33] on link "SKYGEN" at bounding box center [226, 38] width 29 height 11
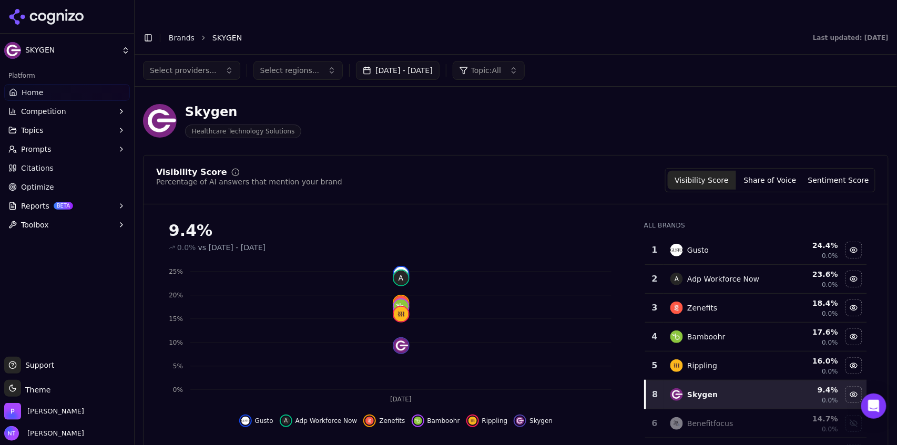
click at [149, 30] on button "Toggle Sidebar" at bounding box center [148, 37] width 15 height 15
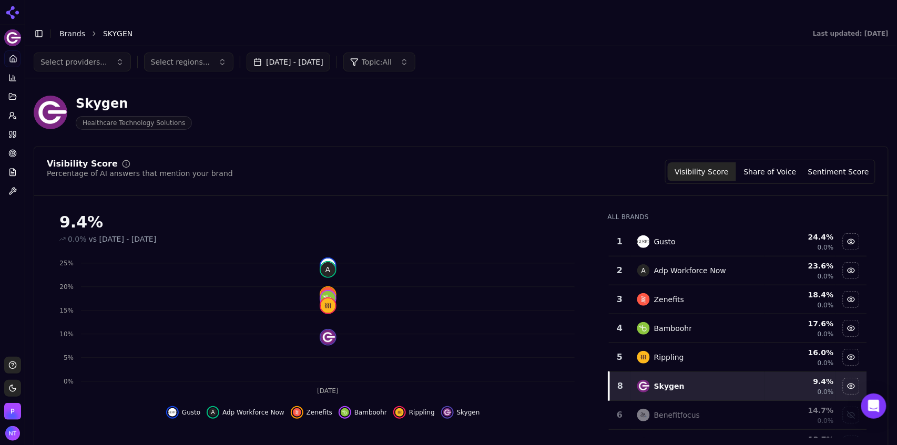
click at [96, 57] on span "Select providers..." at bounding box center [73, 62] width 67 height 11
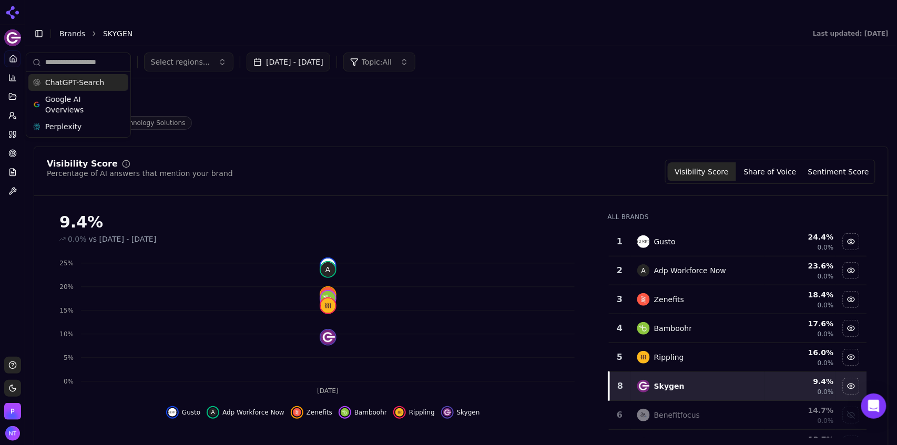
drag, startPoint x: 80, startPoint y: 91, endPoint x: 91, endPoint y: 81, distance: 15.2
click at [91, 81] on div "ChatGPT-Search Google AI Overviews Perplexity" at bounding box center [78, 104] width 100 height 61
click at [91, 81] on span "ChatGPT-Search" at bounding box center [74, 82] width 59 height 11
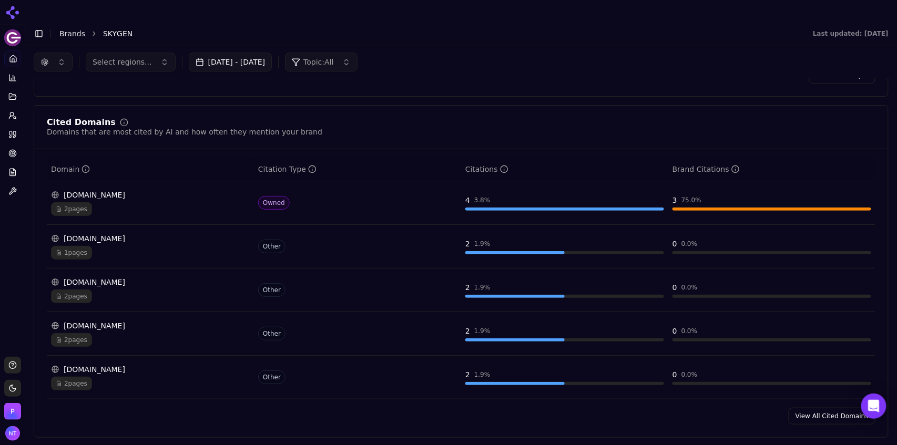
scroll to position [998, 0]
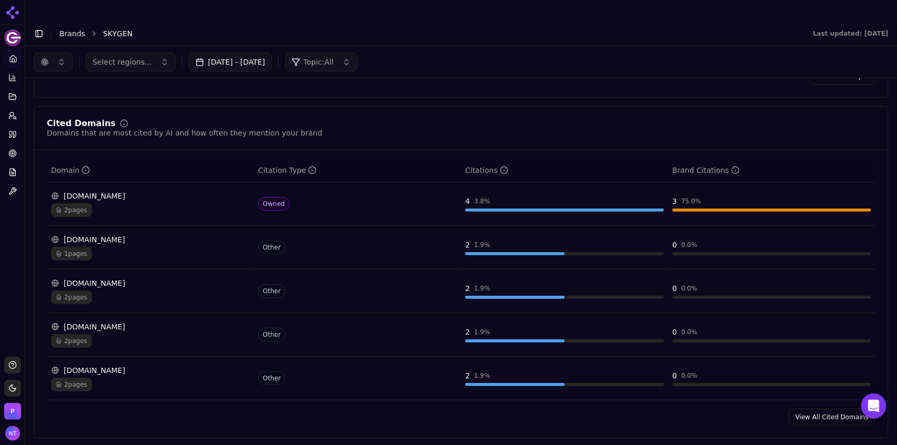
click at [809, 409] on link "View All Cited Domains" at bounding box center [831, 417] width 87 height 17
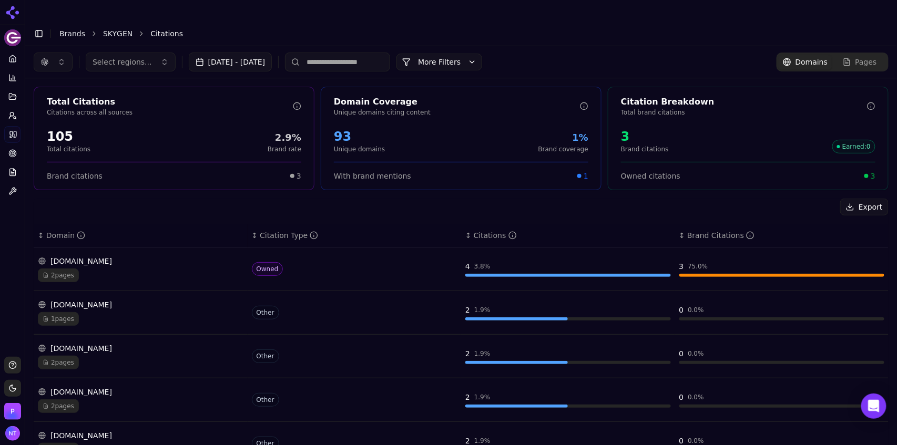
click at [444, 54] on button "More Filters" at bounding box center [439, 62] width 86 height 17
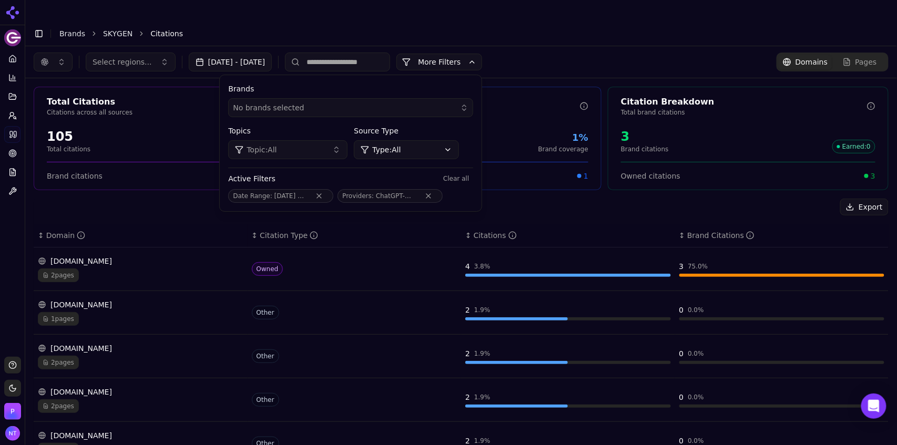
click at [406, 102] on div "No brands selected" at bounding box center [343, 107] width 221 height 11
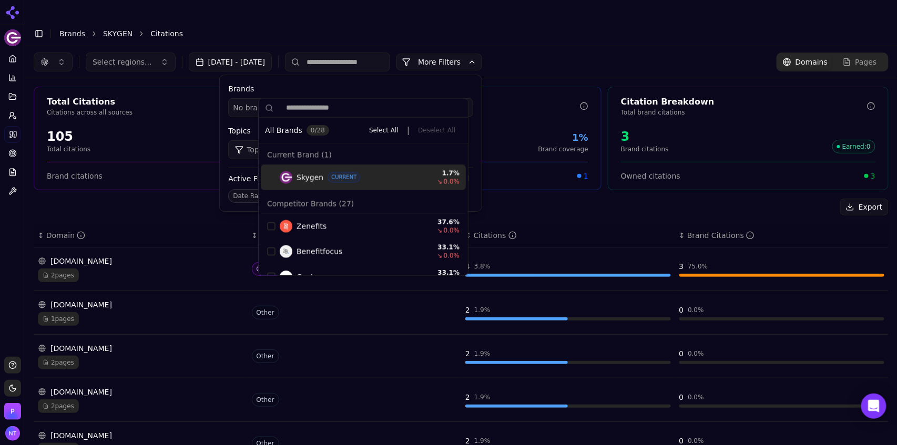
click at [406, 102] on div "No brands selected" at bounding box center [343, 107] width 221 height 11
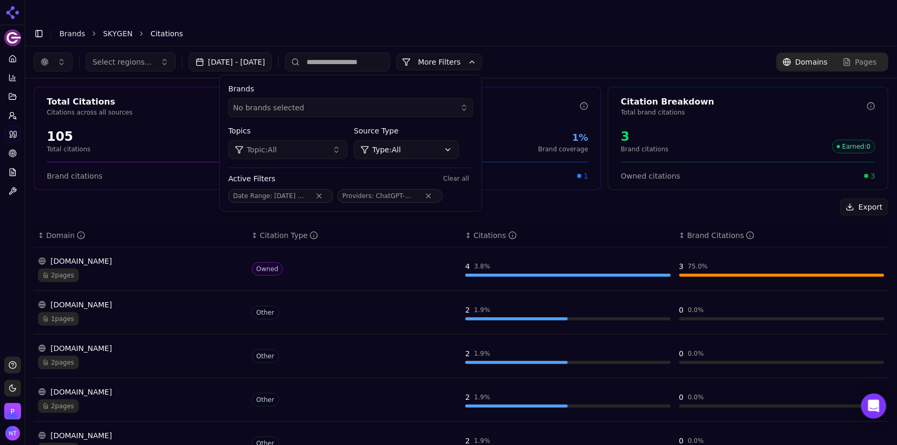
click at [426, 192] on span "ChatGPT-Search" at bounding box center [401, 195] width 50 height 7
click at [438, 192] on button "Remove Providers filter" at bounding box center [428, 196] width 19 height 8
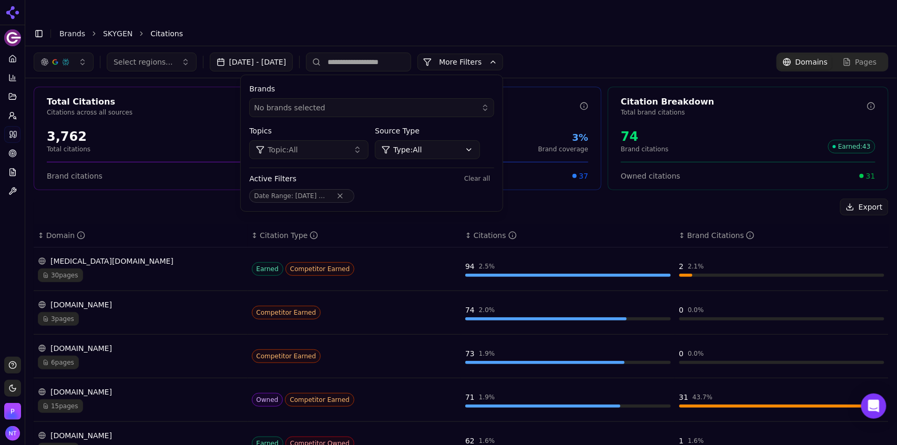
click at [563, 26] on div "Toggle Sidebar Brands SKYGEN Citations" at bounding box center [450, 33] width 850 height 15
click at [393, 53] on input at bounding box center [358, 62] width 105 height 19
type input "******"
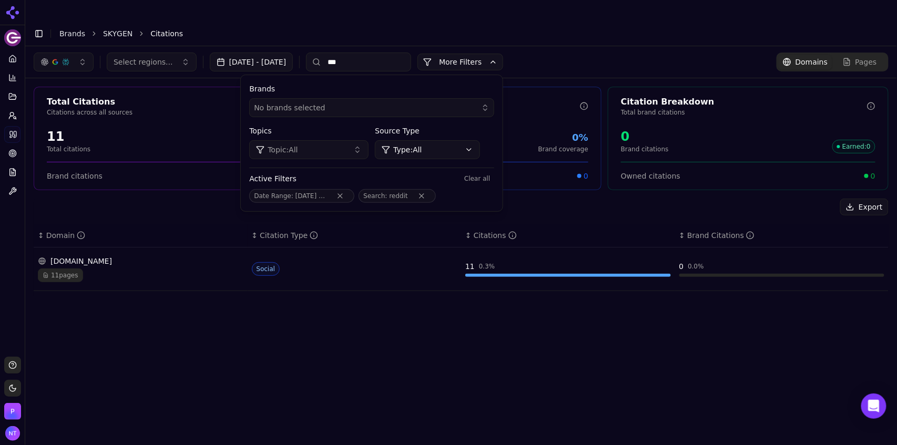
type input "****"
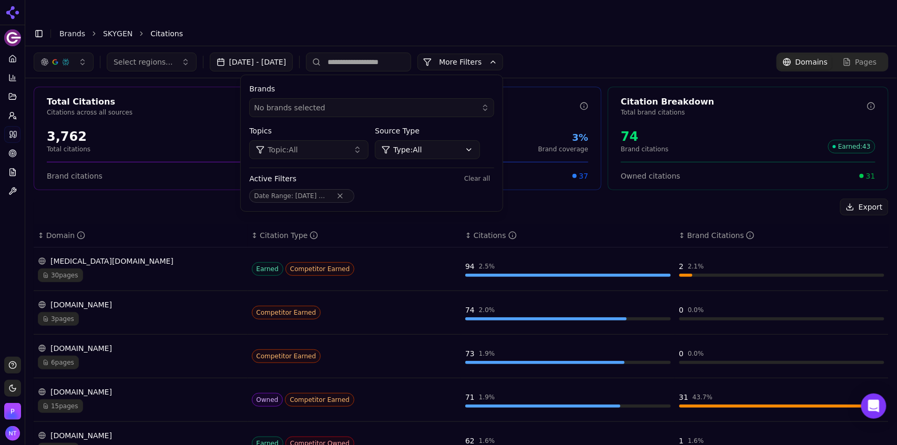
click at [644, 22] on header "Toggle Sidebar Brands SKYGEN Citations" at bounding box center [460, 33] width 871 height 25
click at [503, 54] on button "More Filters" at bounding box center [460, 62] width 86 height 17
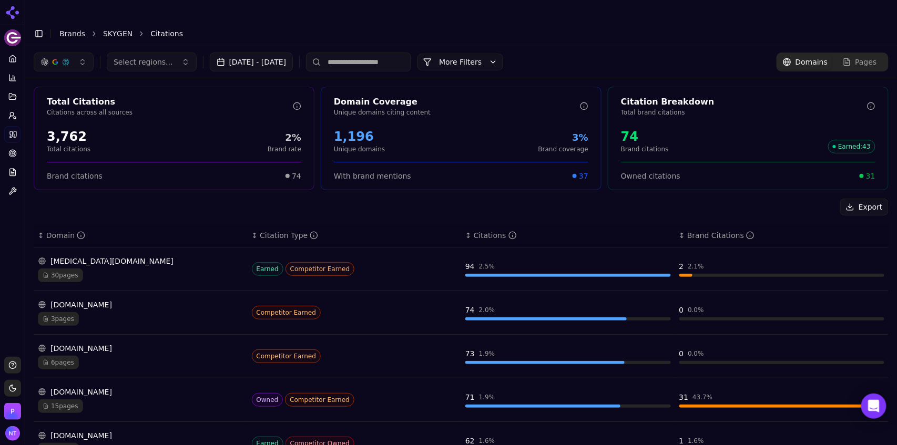
click at [116, 28] on link "SKYGEN" at bounding box center [117, 33] width 29 height 11
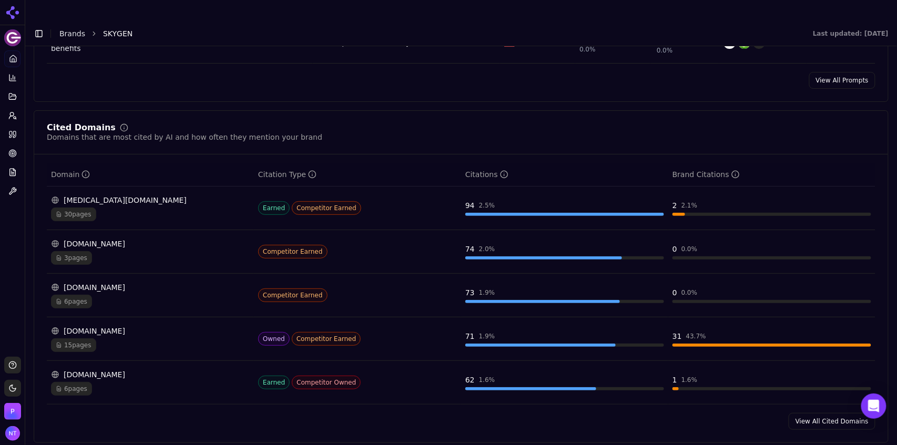
scroll to position [1000, 0]
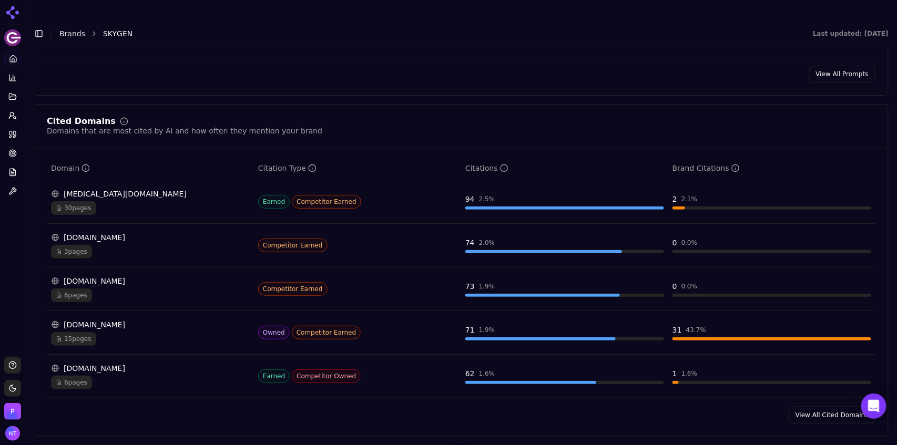
click at [135, 332] on div "15 pages" at bounding box center [150, 339] width 199 height 14
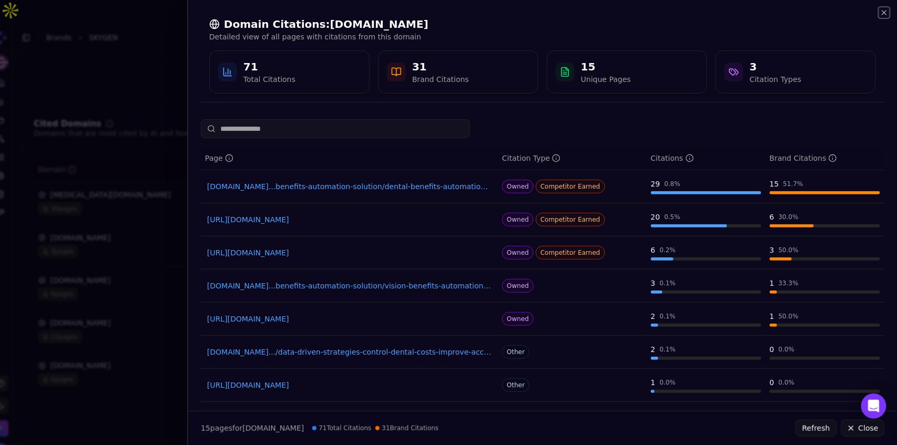
click at [881, 15] on icon "button" at bounding box center [884, 12] width 8 height 8
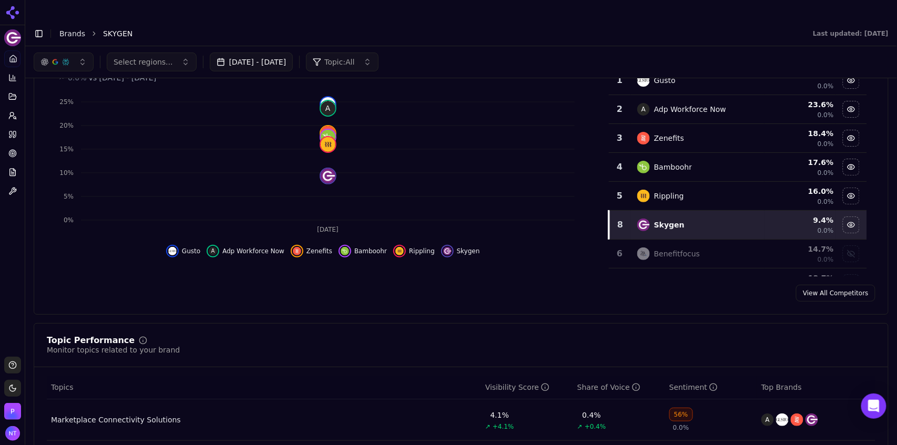
scroll to position [0, 0]
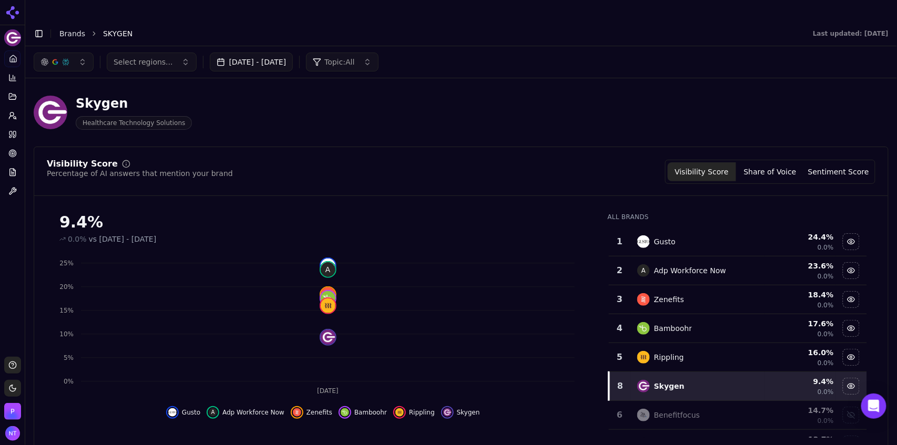
click at [354, 57] on span "Topic: All" at bounding box center [339, 62] width 30 height 11
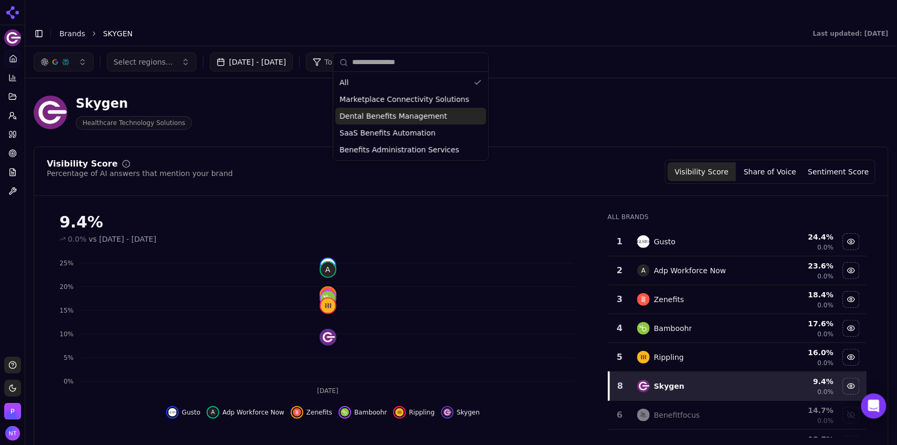
click at [391, 115] on span "Dental Benefits Management" at bounding box center [393, 116] width 108 height 11
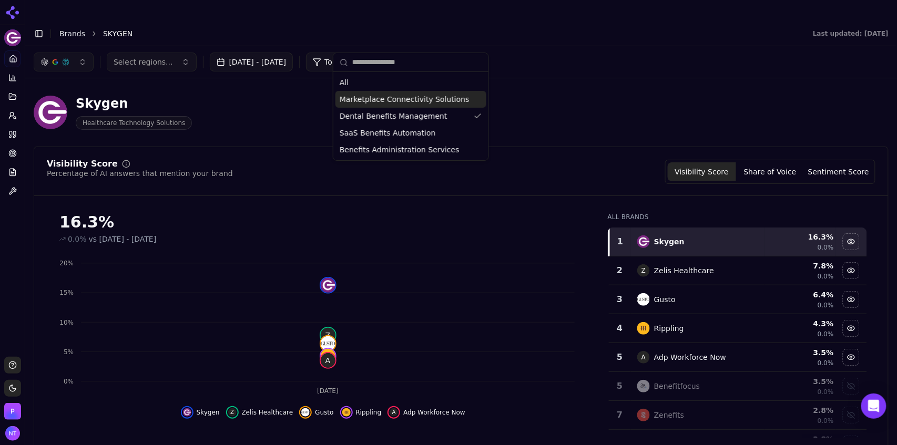
click at [529, 87] on div "Skygen Healthcare Technology Solutions" at bounding box center [461, 113] width 854 height 52
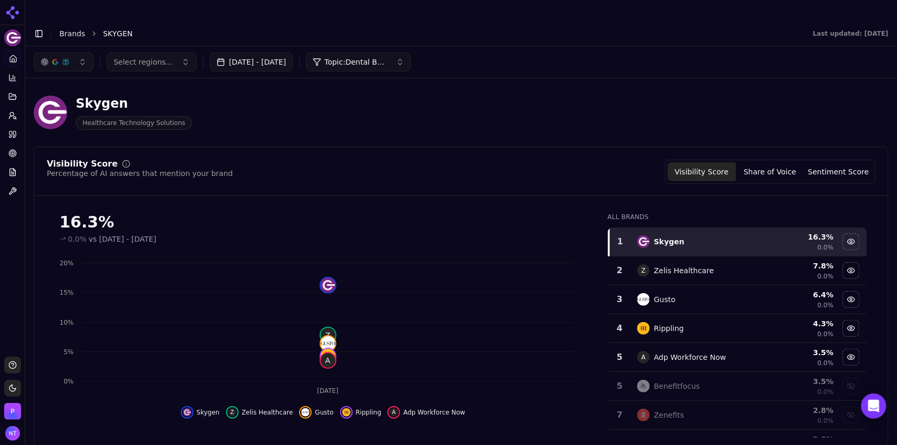
click at [387, 57] on span "Topic: Dental Benefits Management" at bounding box center [355, 62] width 63 height 11
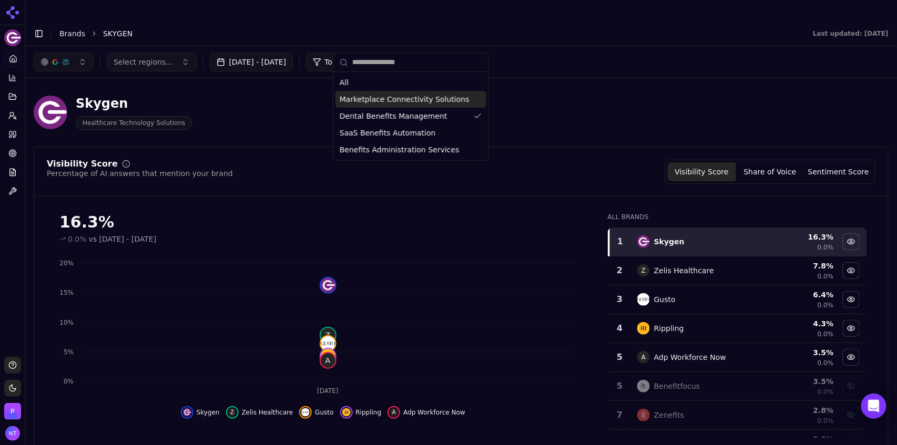
click at [396, 101] on span "Marketplace Connectivity Solutions" at bounding box center [404, 99] width 130 height 11
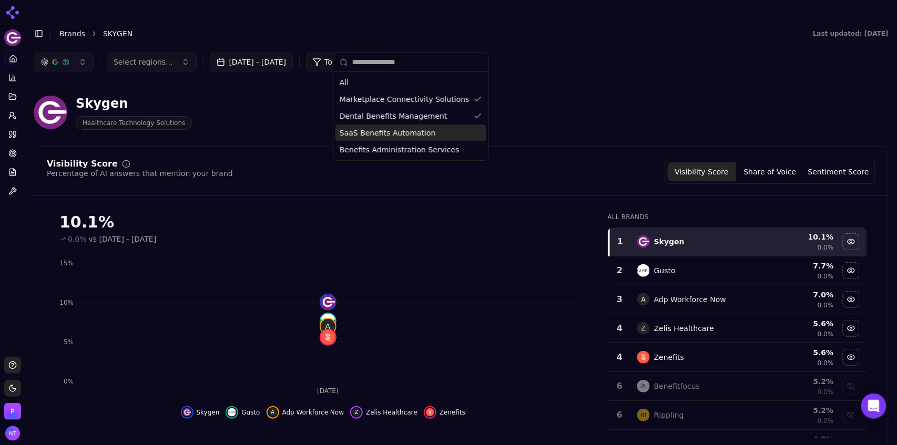
click at [399, 133] on span "SaaS Benefits Automation" at bounding box center [387, 133] width 96 height 11
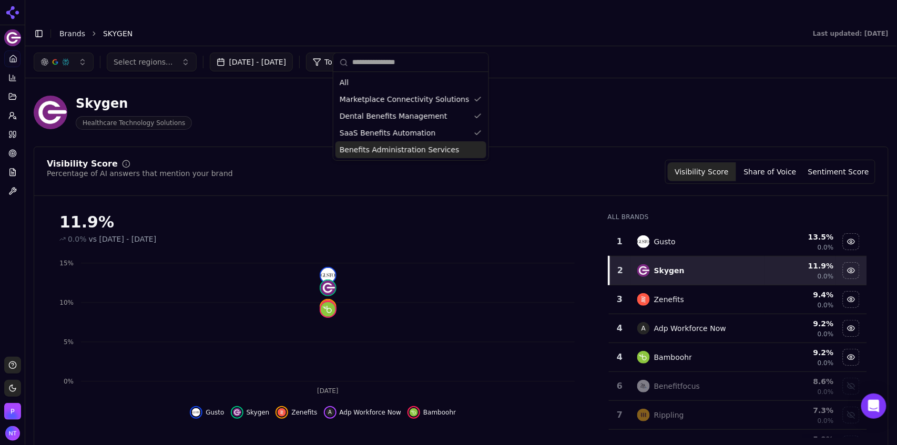
click at [405, 155] on span "Benefits Administration Services" at bounding box center [399, 150] width 120 height 11
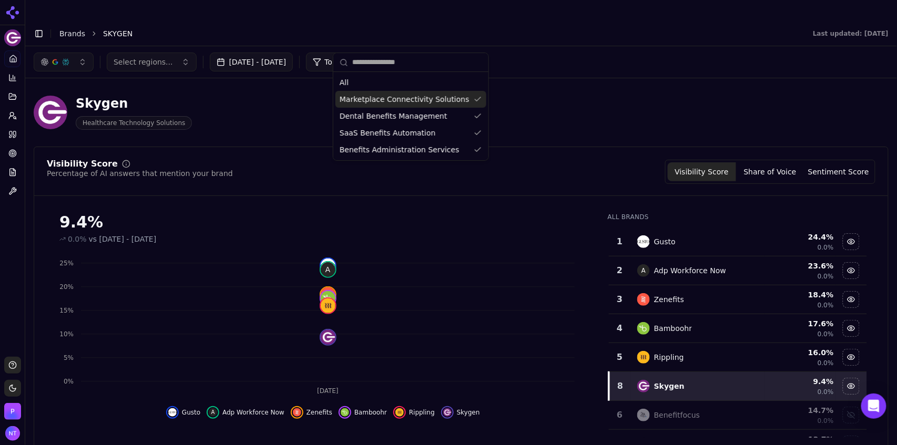
click at [520, 87] on div "Skygen Healthcare Technology Solutions" at bounding box center [461, 113] width 854 height 52
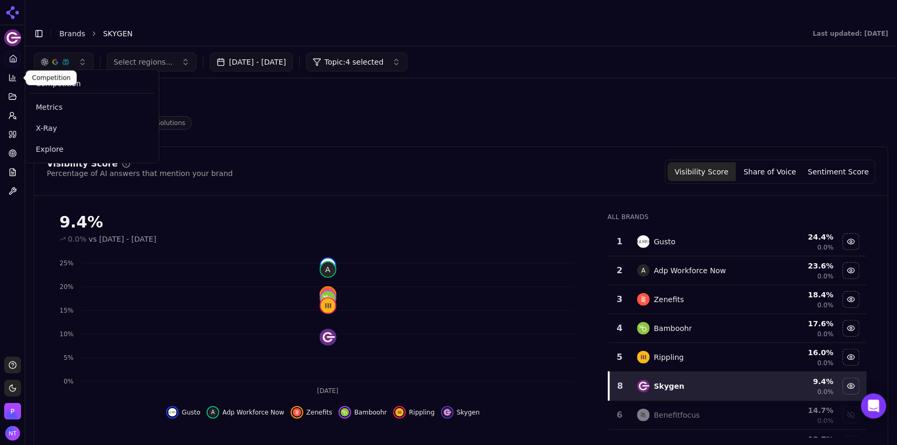
click at [13, 83] on button "Competition" at bounding box center [12, 77] width 16 height 17
click at [50, 149] on span "Explore" at bounding box center [92, 149] width 112 height 11
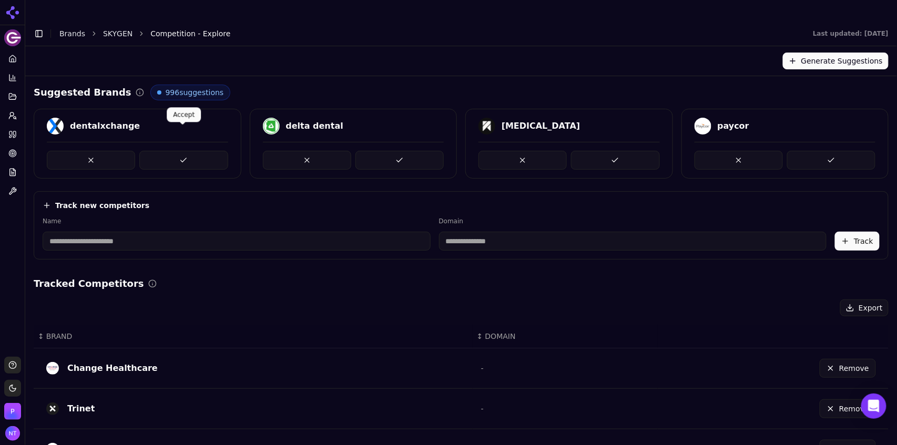
click at [191, 151] on button at bounding box center [183, 160] width 88 height 19
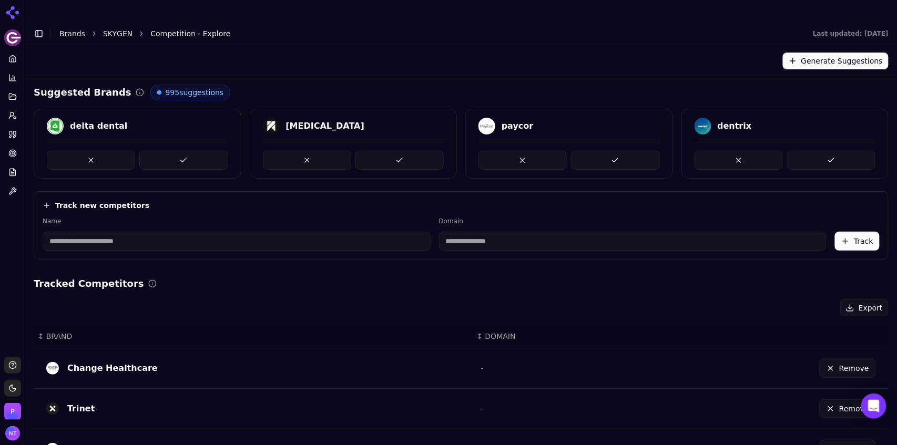
click at [191, 151] on button at bounding box center [183, 160] width 88 height 19
click at [126, 232] on input at bounding box center [237, 241] width 388 height 19
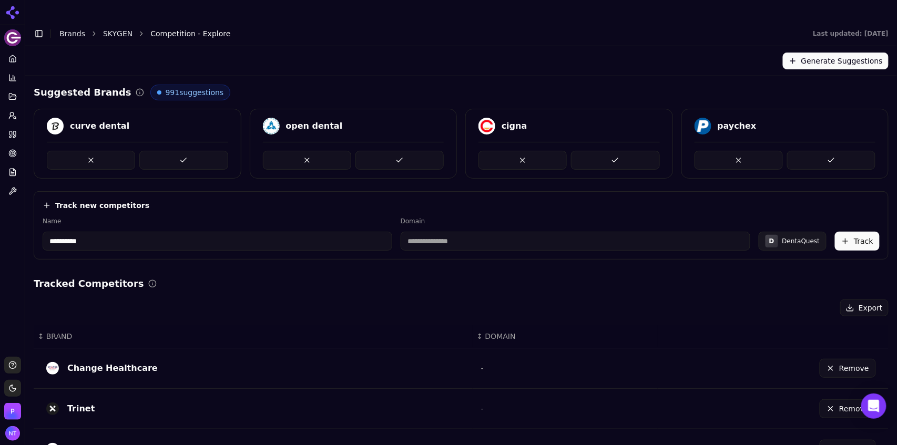
type input "**********"
click at [846, 232] on button "Track" at bounding box center [857, 241] width 45 height 19
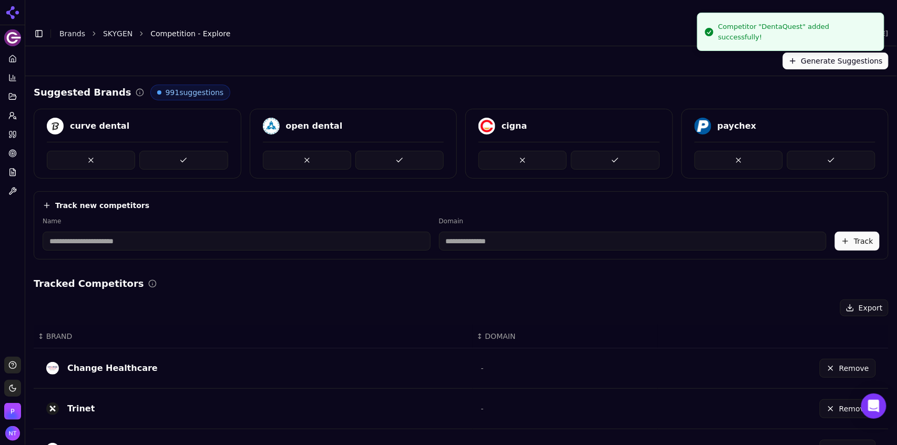
click at [73, 29] on link "Brands" at bounding box center [72, 33] width 26 height 8
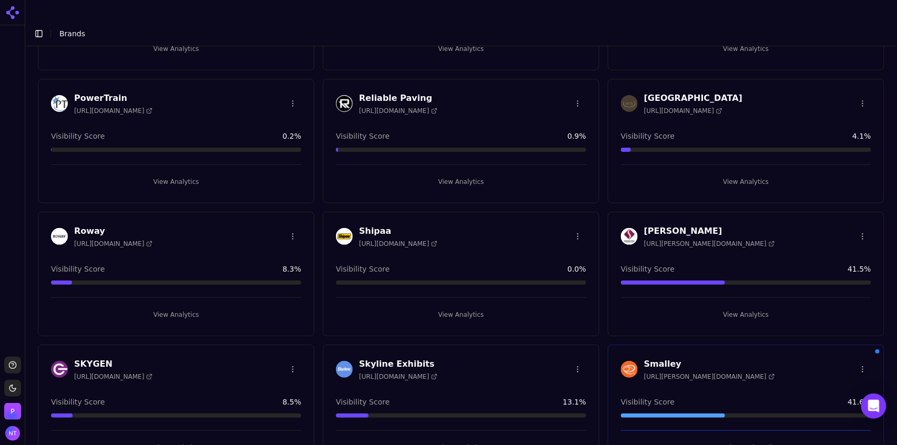
scroll to position [1827, 0]
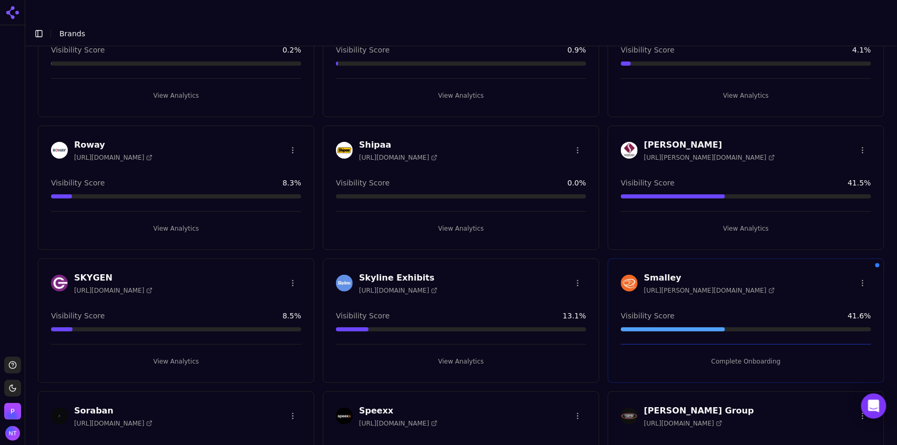
click at [184, 353] on button "View Analytics" at bounding box center [176, 361] width 250 height 17
